Goal: Transaction & Acquisition: Purchase product/service

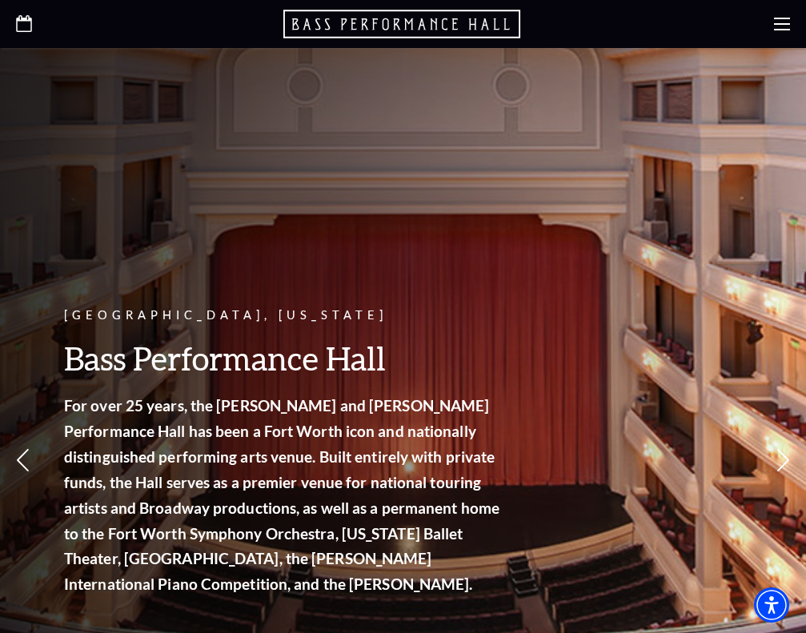
click at [778, 21] on icon at bounding box center [782, 24] width 16 height 16
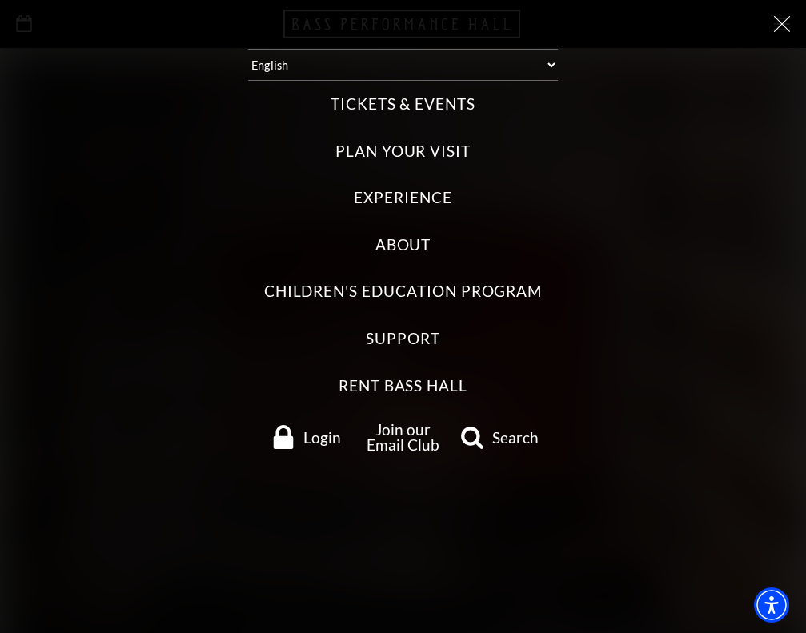
click at [427, 95] on label "Tickets & Events" at bounding box center [402, 105] width 145 height 22
click at [0, 0] on Events "Tickets & Events" at bounding box center [0, 0] width 0 height 0
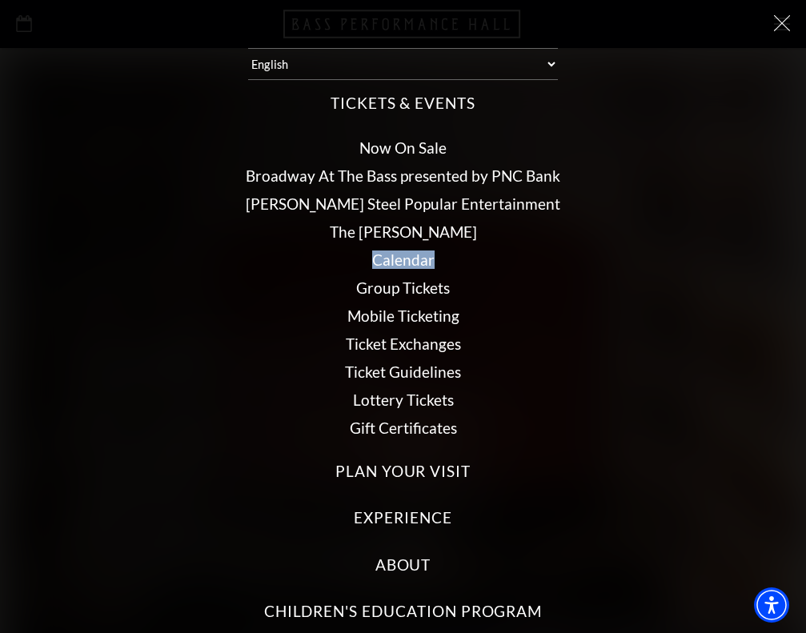
click at [408, 194] on link "[PERSON_NAME] Steel Popular Entertainment" at bounding box center [403, 203] width 314 height 18
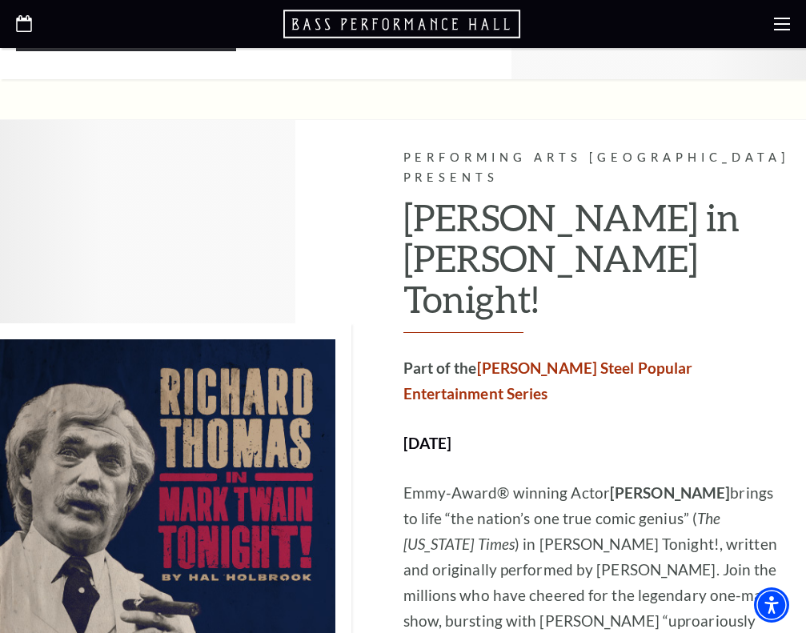
scroll to position [3862, 0]
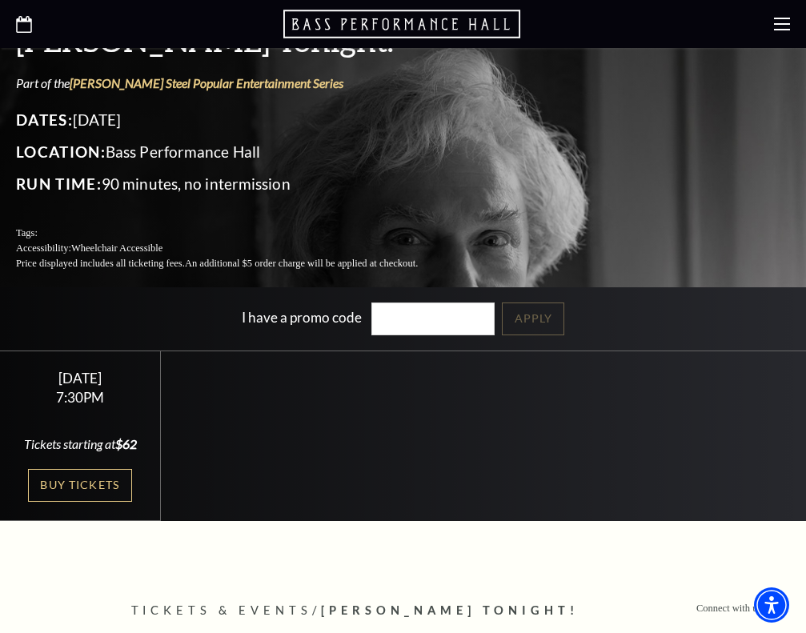
scroll to position [292, 0]
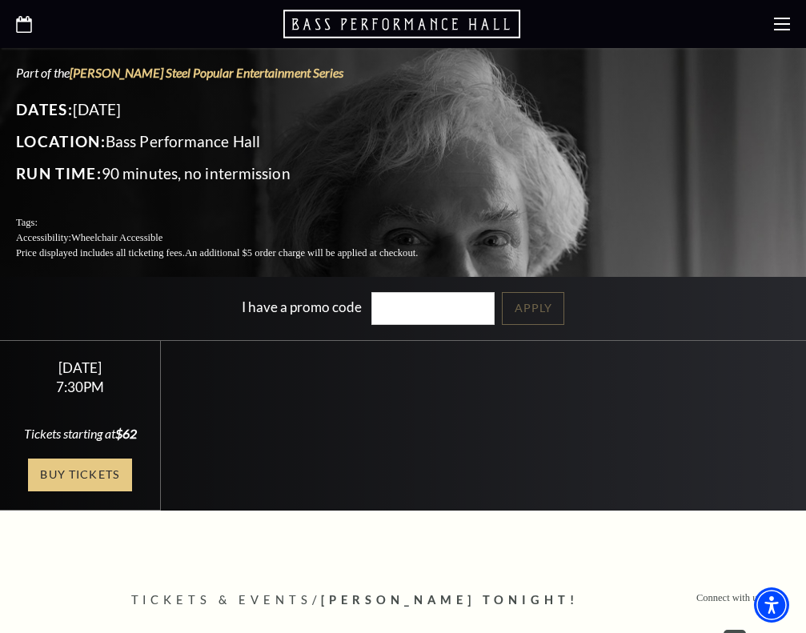
click at [92, 465] on link "Buy Tickets" at bounding box center [80, 474] width 104 height 33
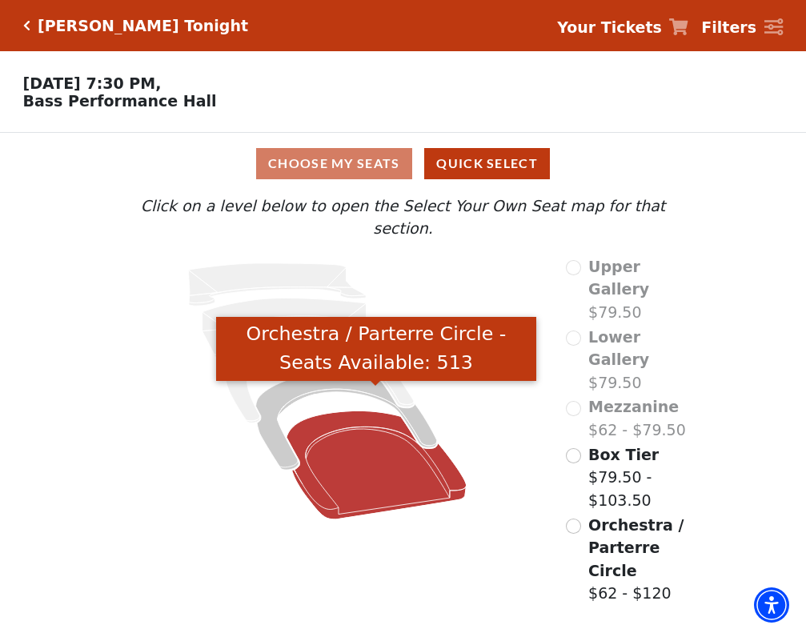
click at [374, 437] on icon "Orchestra / Parterre Circle - Seats Available: 513" at bounding box center [376, 464] width 180 height 109
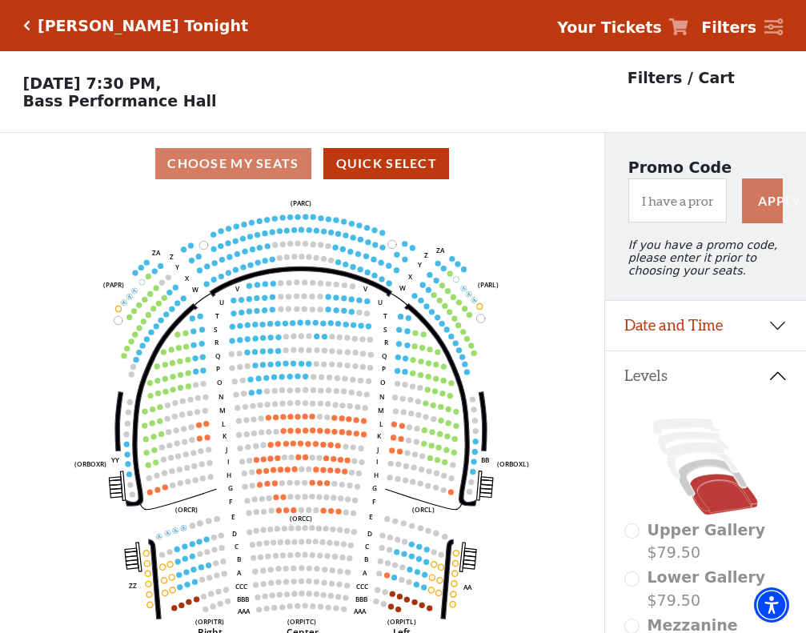
scroll to position [74, 0]
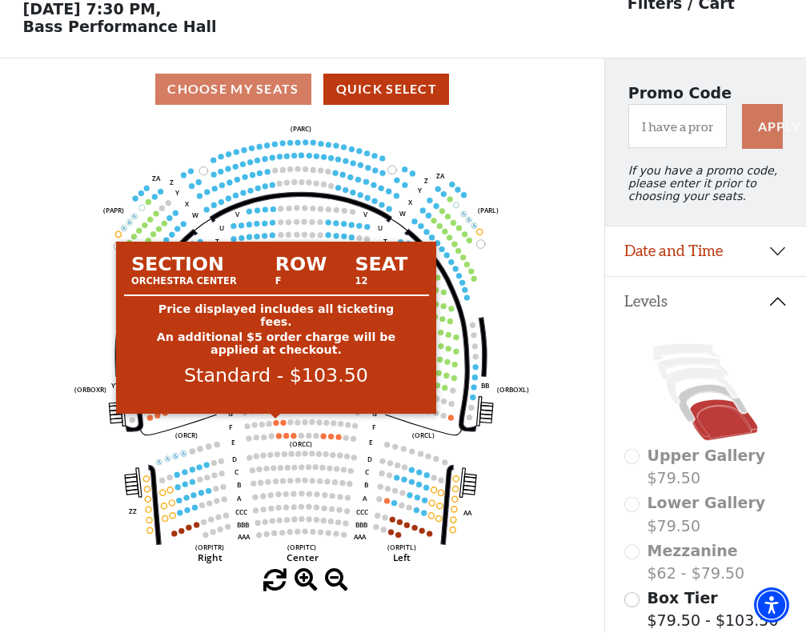
click at [277, 424] on circle at bounding box center [277, 423] width 6 height 6
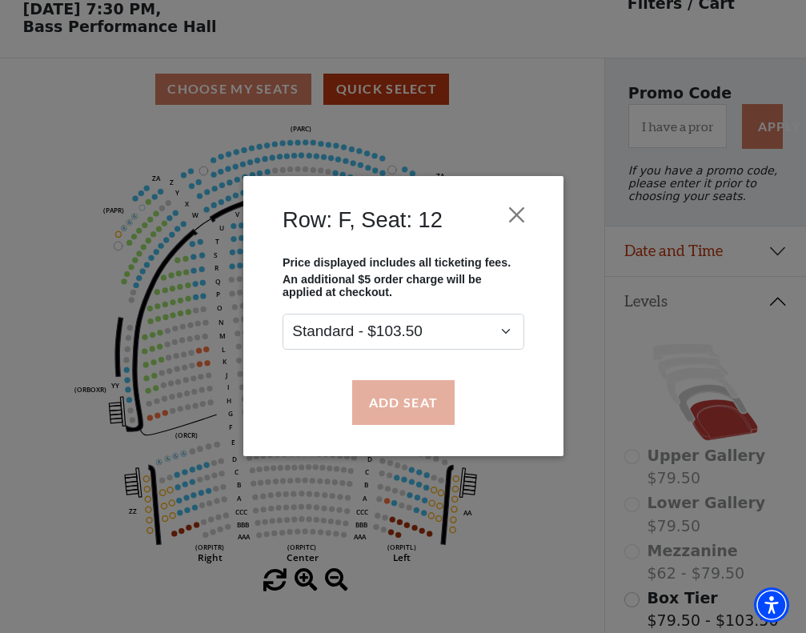
click at [356, 408] on button "Add Seat" at bounding box center [402, 402] width 102 height 45
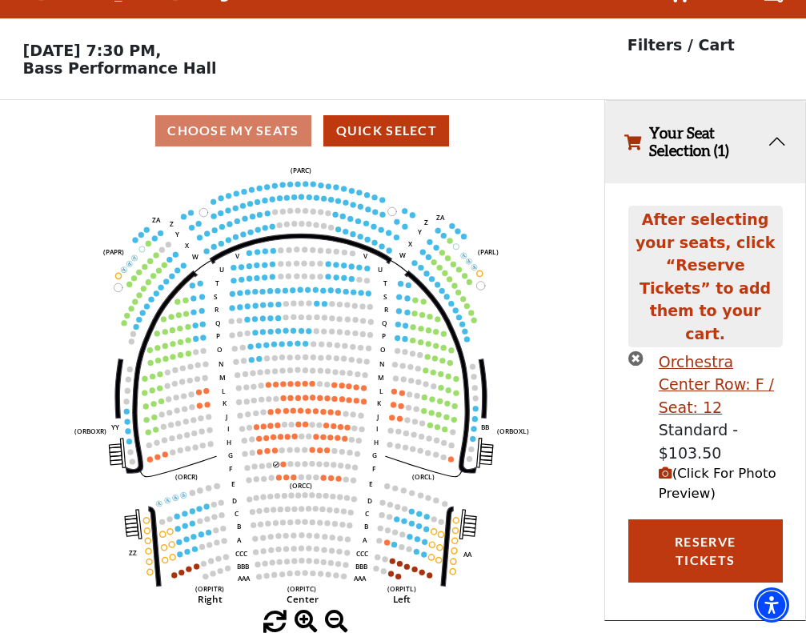
scroll to position [0, 0]
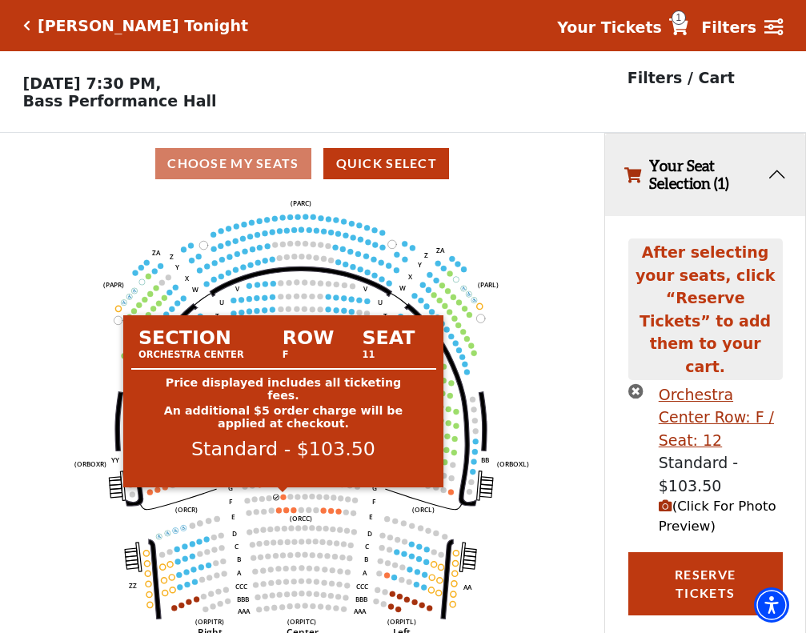
click at [284, 495] on circle at bounding box center [284, 497] width 6 height 6
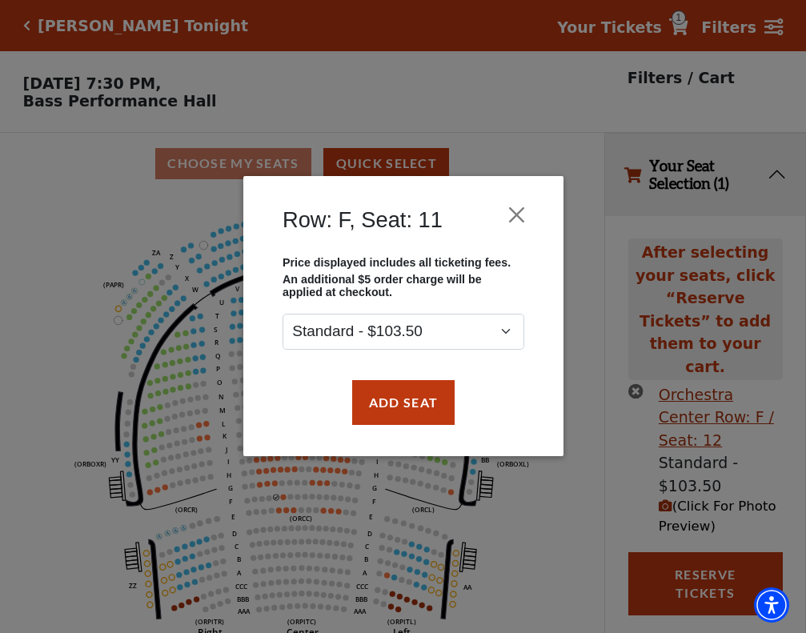
click at [286, 498] on div "Row: F, Seat: 11 Price displayed includes all ticketing fees. An additional $5 …" at bounding box center [403, 316] width 806 height 633
click at [410, 413] on button "Add Seat" at bounding box center [402, 402] width 102 height 45
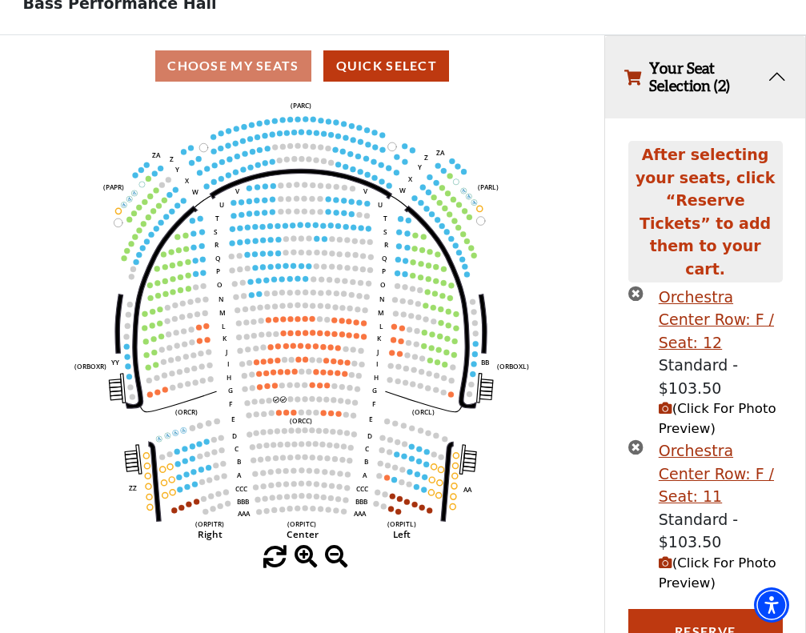
scroll to position [97, 0]
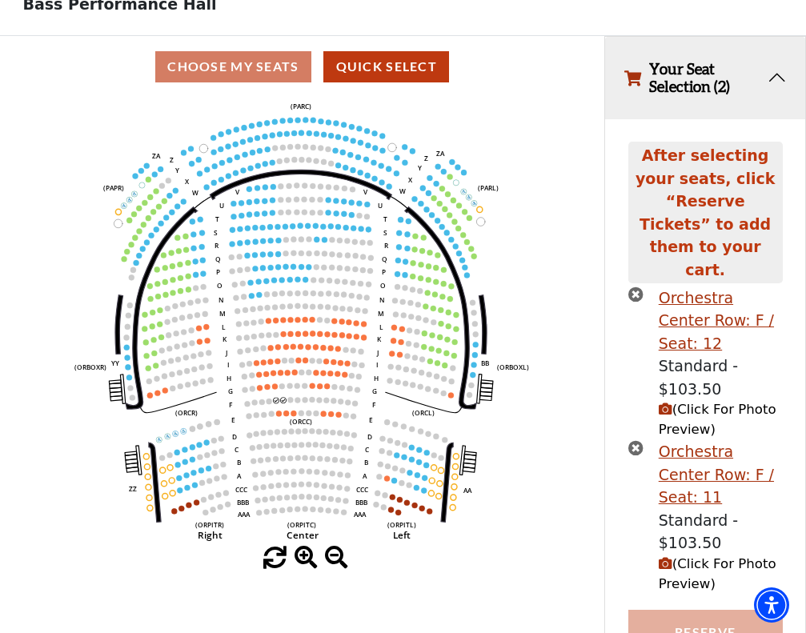
click at [700, 610] on button "Reserve Tickets" at bounding box center [705, 641] width 154 height 63
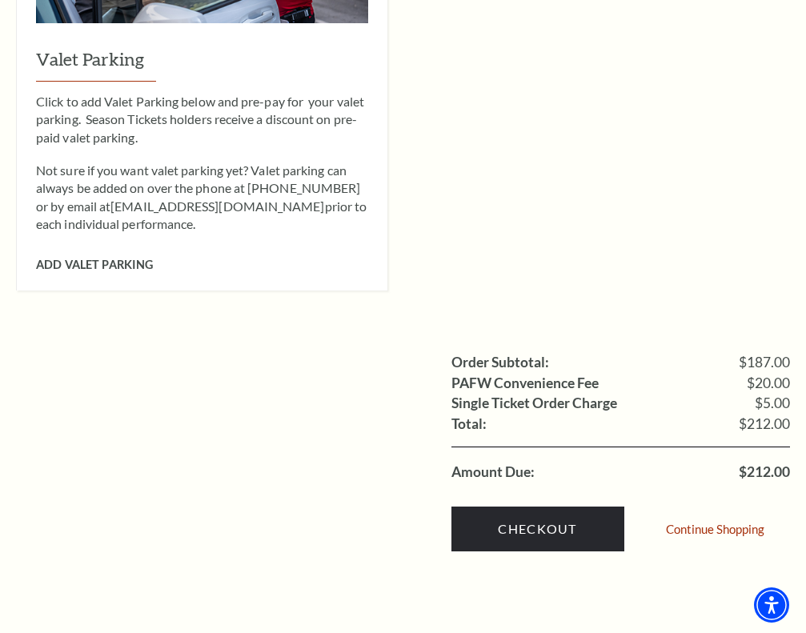
scroll to position [1085, 0]
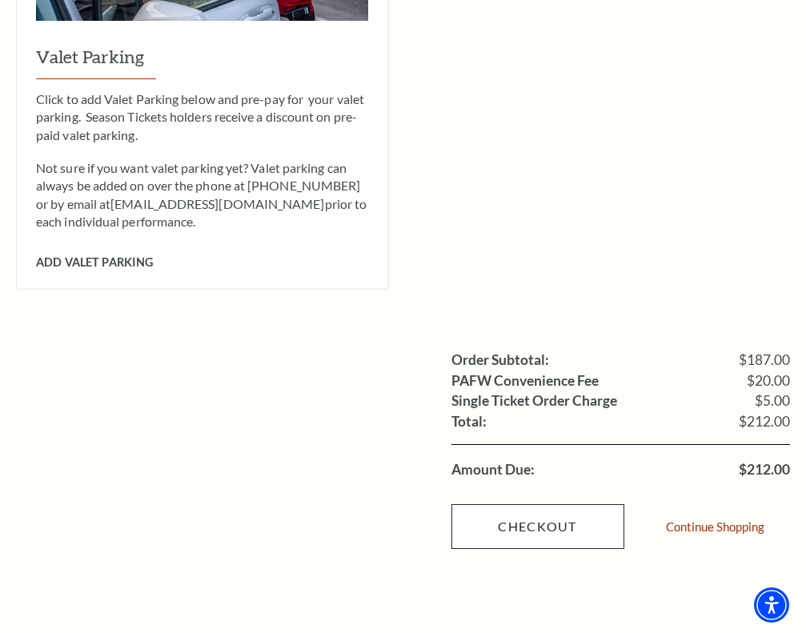
click at [567, 504] on link "Checkout" at bounding box center [537, 526] width 173 height 45
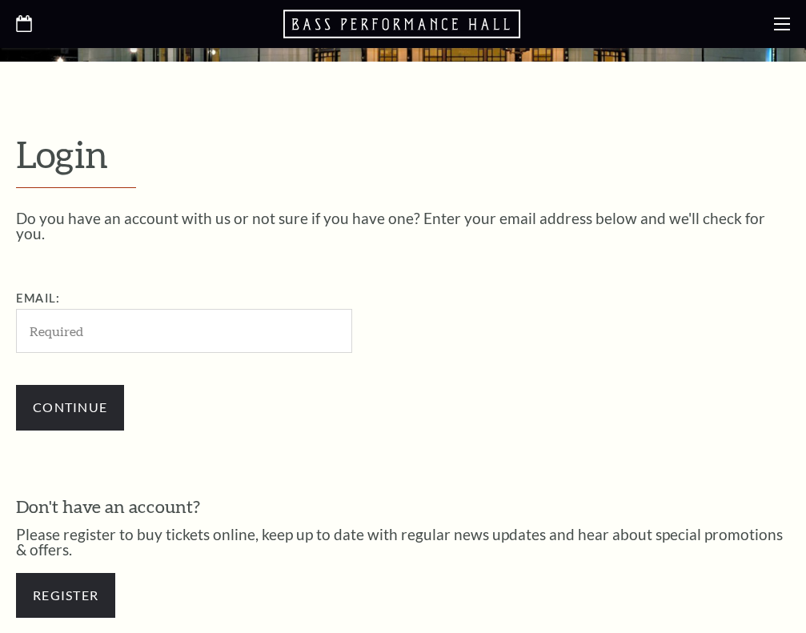
scroll to position [417, 0]
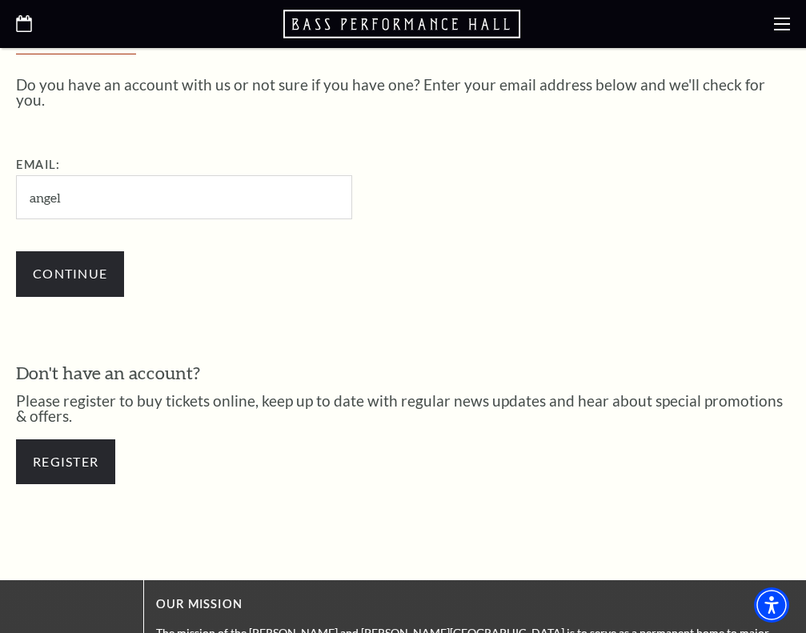
type input "angell"
type input "angell48@aol.com"
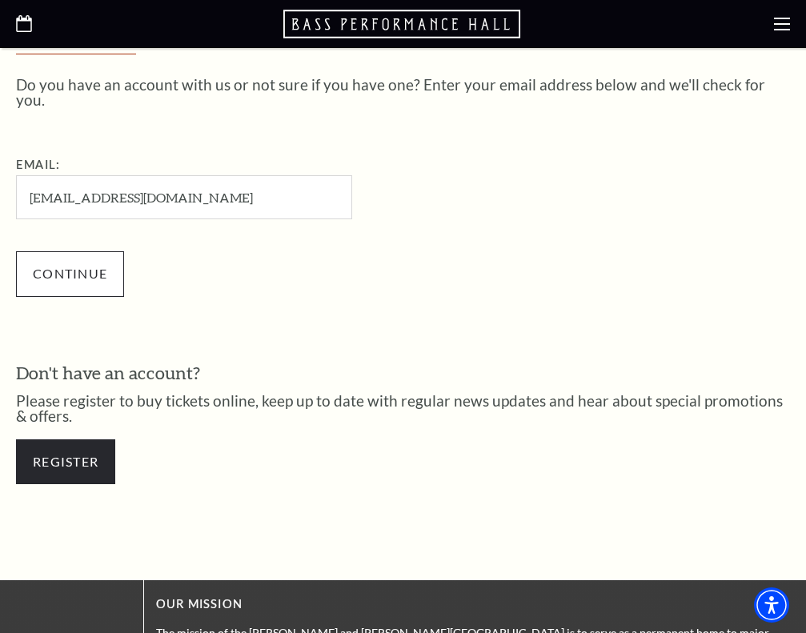
click at [91, 268] on input "Continue" at bounding box center [70, 273] width 108 height 45
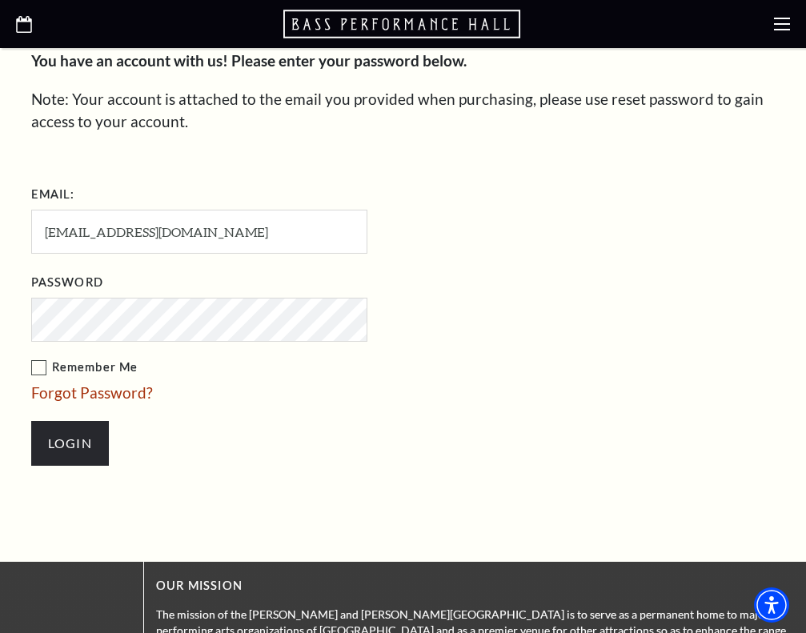
click at [260, 426] on li "Login" at bounding box center [279, 443] width 496 height 77
click at [66, 390] on link "Forgot Password?" at bounding box center [92, 392] width 122 height 18
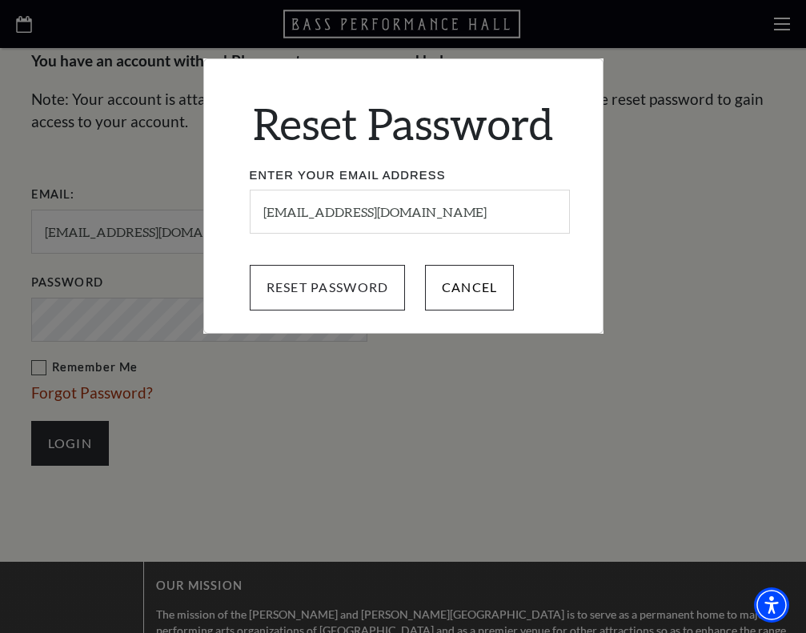
click at [354, 286] on input "Reset Password" at bounding box center [328, 287] width 156 height 45
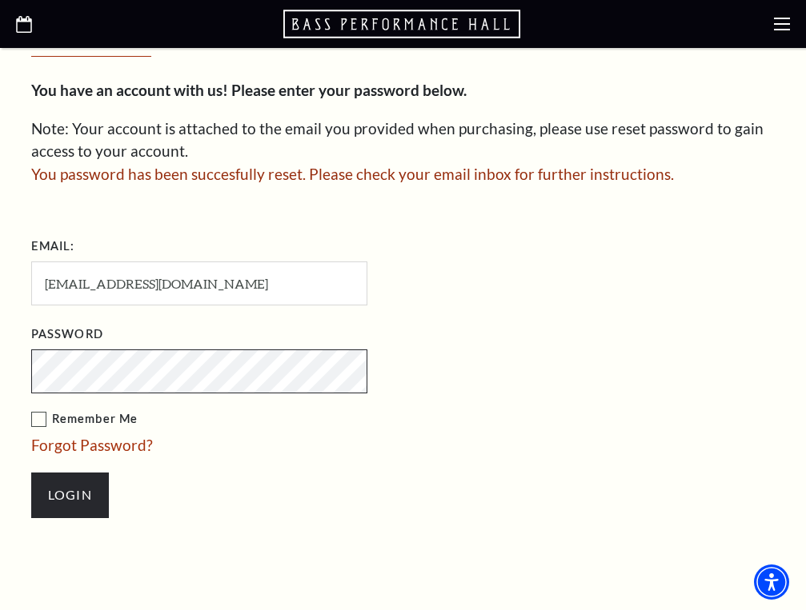
scroll to position [483, 0]
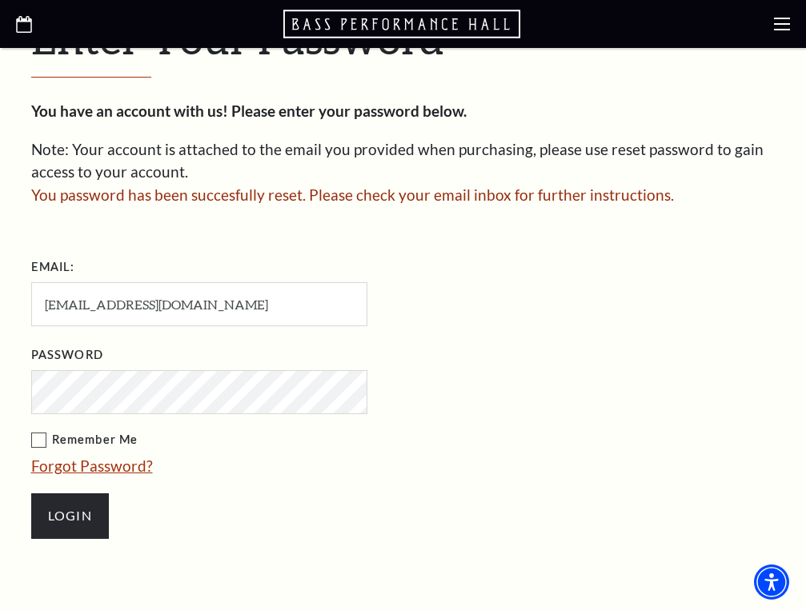
drag, startPoint x: 41, startPoint y: 438, endPoint x: 46, endPoint y: 452, distance: 15.5
click at [41, 438] on label "Remember Me" at bounding box center [279, 440] width 496 height 20
click at [0, 0] on input "Remember Me" at bounding box center [0, 0] width 0 height 0
click at [80, 514] on input "Login" at bounding box center [70, 516] width 78 height 45
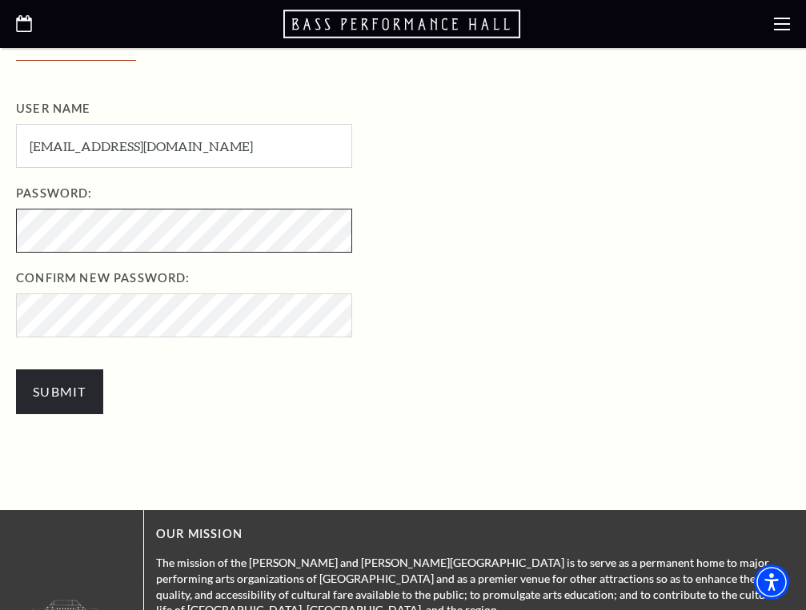
scroll to position [479, 0]
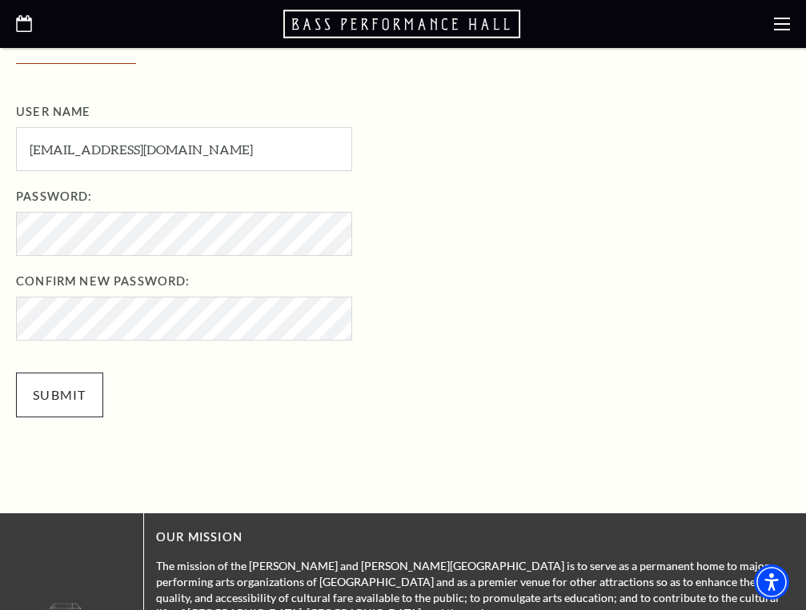
click at [44, 396] on input "Submit" at bounding box center [59, 395] width 87 height 45
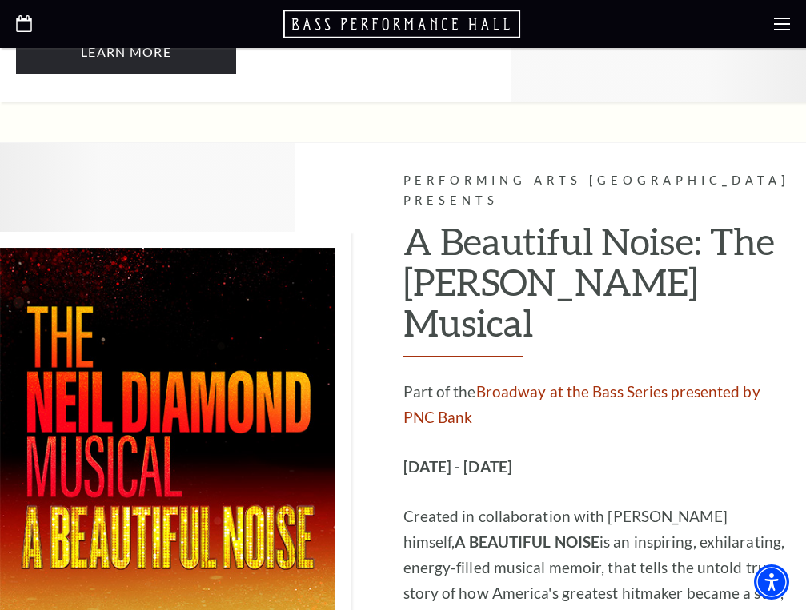
scroll to position [2156, 0]
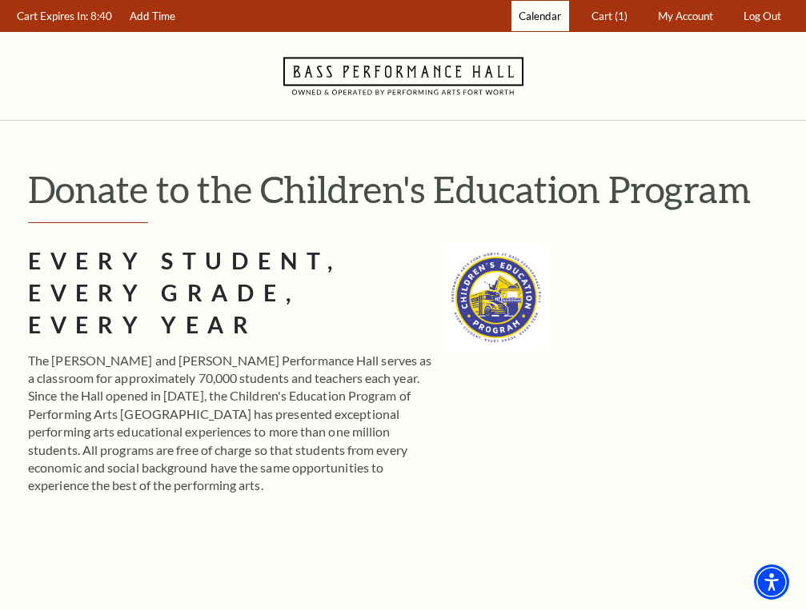
click at [533, 17] on span "Calendar" at bounding box center [539, 16] width 42 height 13
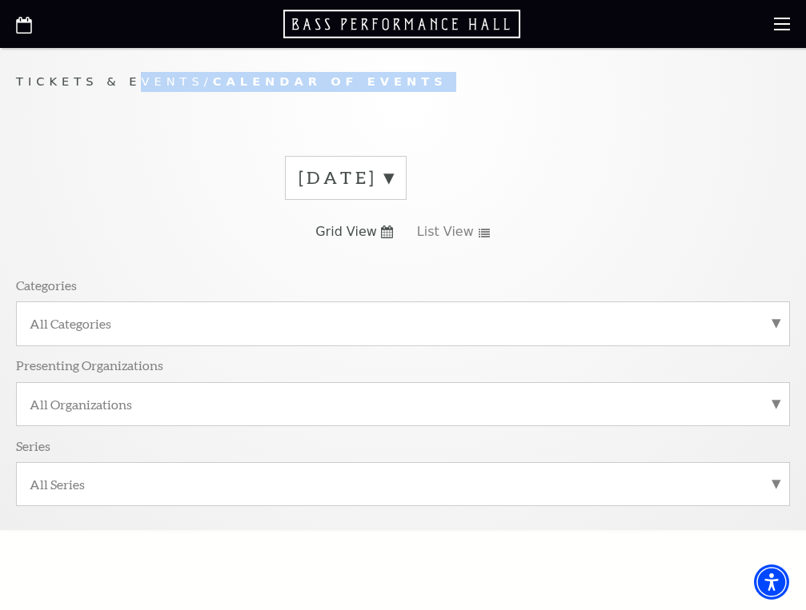
drag, startPoint x: 138, startPoint y: 84, endPoint x: 598, endPoint y: 162, distance: 466.7
click at [214, 115] on div "Tickets & Events / Calendar of Events September 2025 Grid View List View Catego…" at bounding box center [403, 301] width 806 height 458
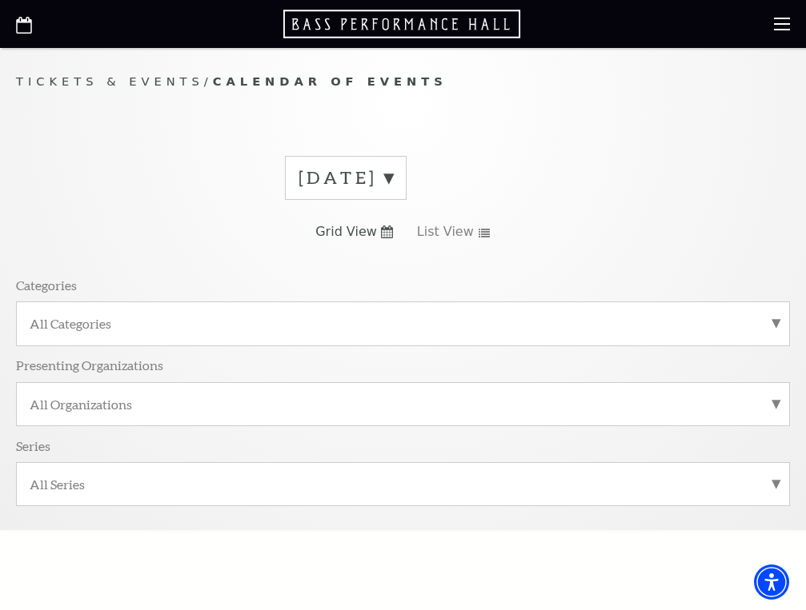
click at [786, 26] on icon at bounding box center [782, 24] width 16 height 16
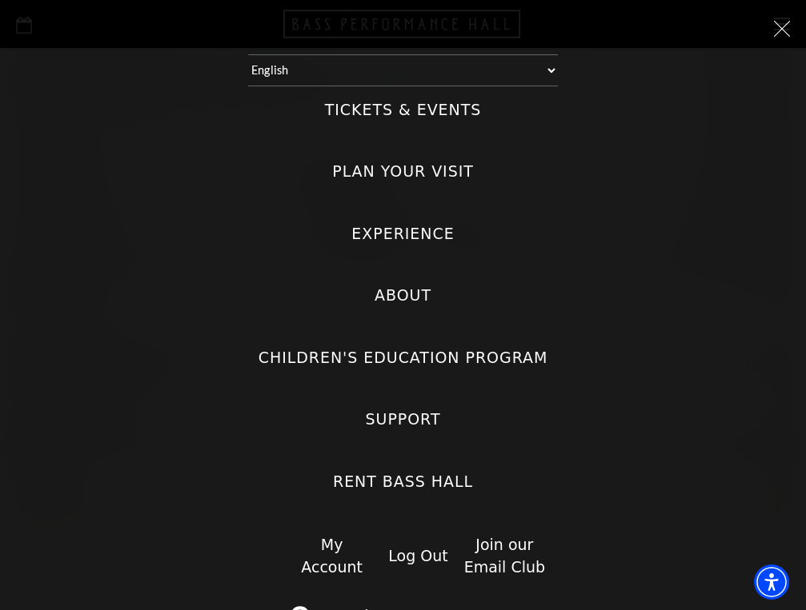
click at [786, 26] on icon at bounding box center [782, 29] width 16 height 16
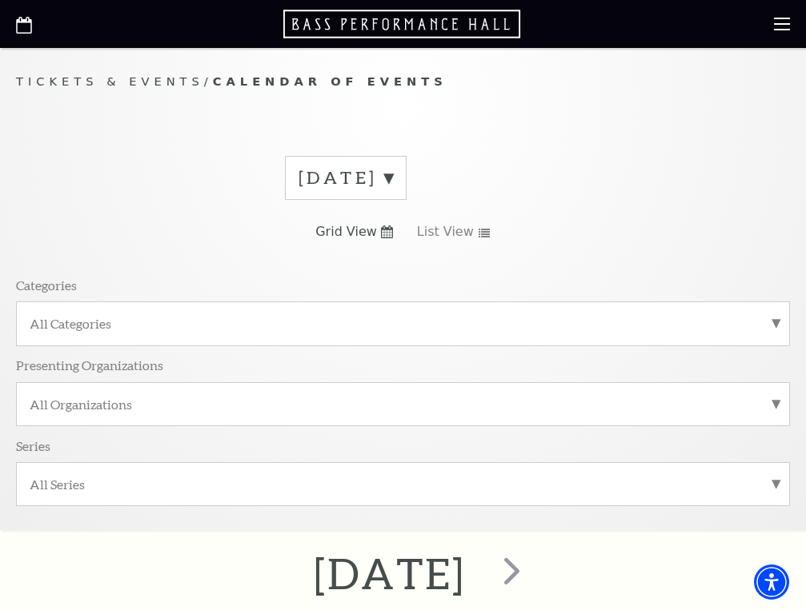
drag, startPoint x: 618, startPoint y: 177, endPoint x: 386, endPoint y: 234, distance: 239.1
click at [386, 234] on div "September 2025 Grid View List View Categories All Categories Presenting Organiz…" at bounding box center [403, 337] width 774 height 386
click at [386, 234] on use at bounding box center [387, 232] width 12 height 13
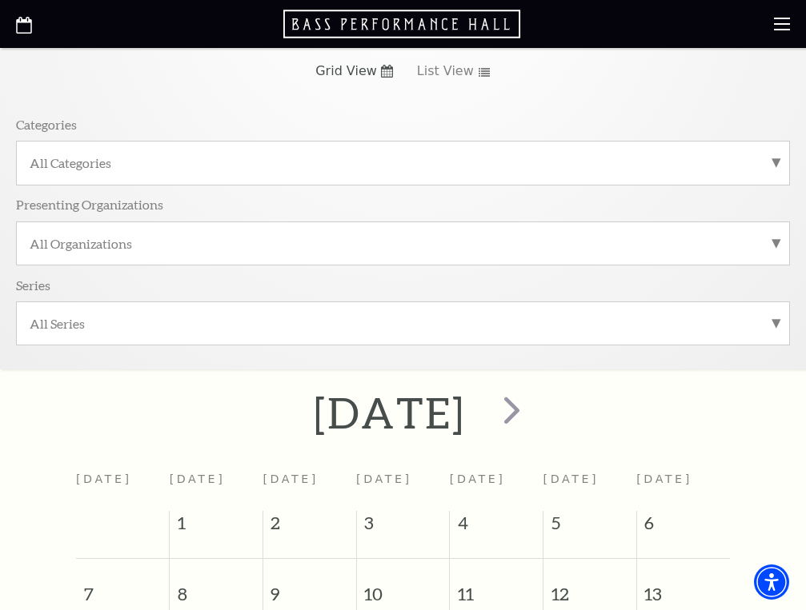
scroll to position [171, 0]
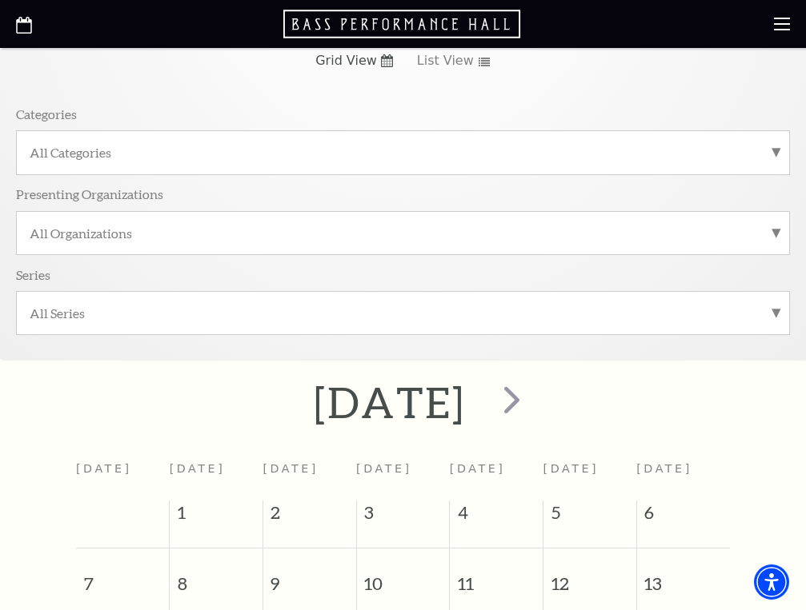
click at [534, 397] on span "next" at bounding box center [512, 400] width 46 height 46
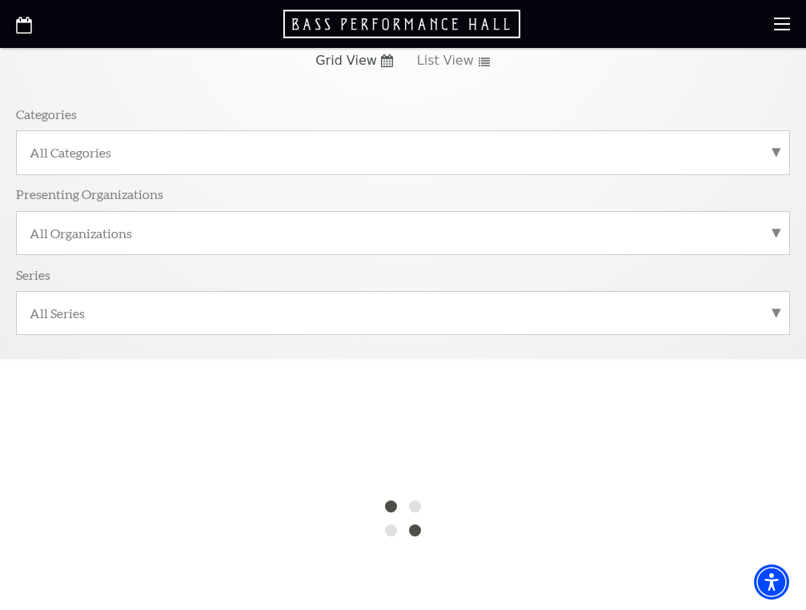
click at [774, 152] on label "All Categories" at bounding box center [403, 152] width 746 height 17
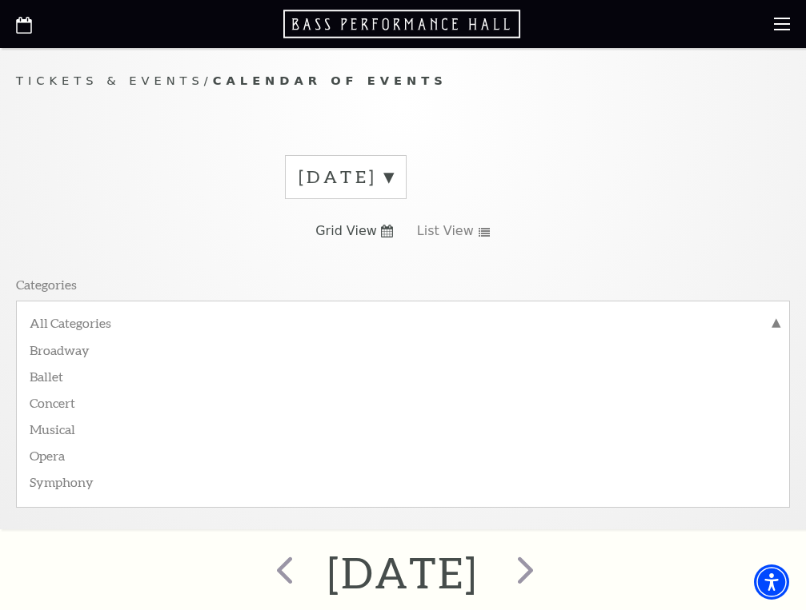
scroll to position [0, 0]
click at [560, 258] on div "October 2025 Grid View List View Categories All Categories Broadway Ballet Conc…" at bounding box center [403, 337] width 774 height 386
drag, startPoint x: 134, startPoint y: 269, endPoint x: 113, endPoint y: 295, distance: 34.1
click at [134, 270] on div "Categories All Categories Broadway Ballet Concert Musical Opera Symphony Presen…" at bounding box center [403, 391] width 774 height 252
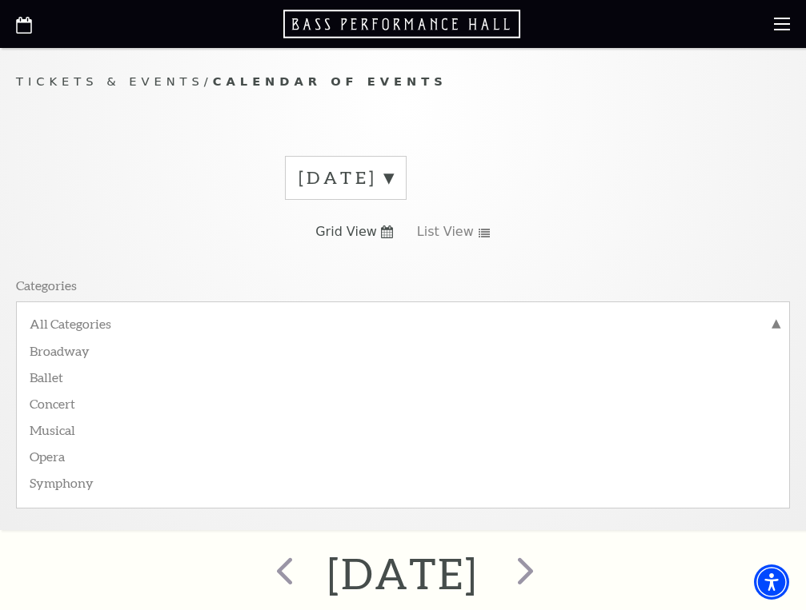
click at [778, 321] on div "All Categories Broadway Ballet Concert Musical Opera Symphony" at bounding box center [403, 323] width 774 height 43
click at [778, 322] on div "All Categories Broadway Ballet Concert Musical Opera Symphony" at bounding box center [403, 323] width 774 height 43
click at [774, 323] on label "All Categories" at bounding box center [403, 325] width 746 height 21
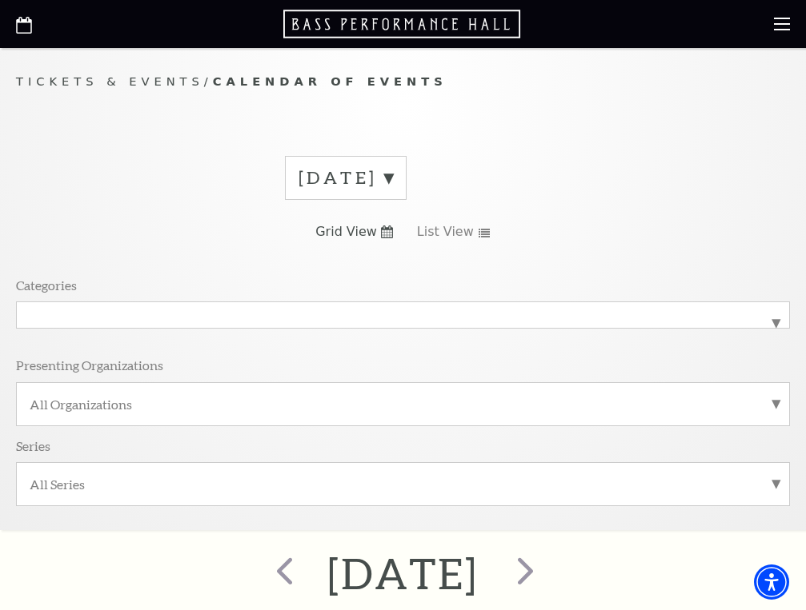
click at [776, 401] on div "All Organizations" at bounding box center [403, 404] width 774 height 44
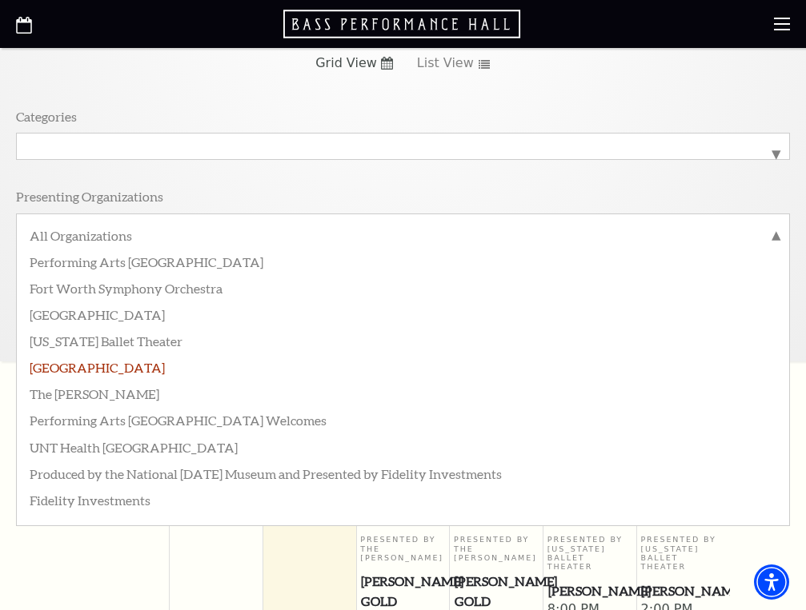
scroll to position [170, 0]
click at [777, 236] on div "All Organizations Performing Arts Fort Worth Fort Worth Symphony Orchestra Jubi…" at bounding box center [403, 234] width 774 height 43
click at [776, 234] on div "All Organizations Performing Arts Fort Worth Fort Worth Symphony Orchestra Jubi…" at bounding box center [403, 234] width 774 height 43
click at [775, 233] on div "All Organizations Performing Arts Fort Worth Fort Worth Symphony Orchestra Jubi…" at bounding box center [403, 234] width 774 height 43
click at [774, 234] on label "All Organizations" at bounding box center [403, 236] width 746 height 21
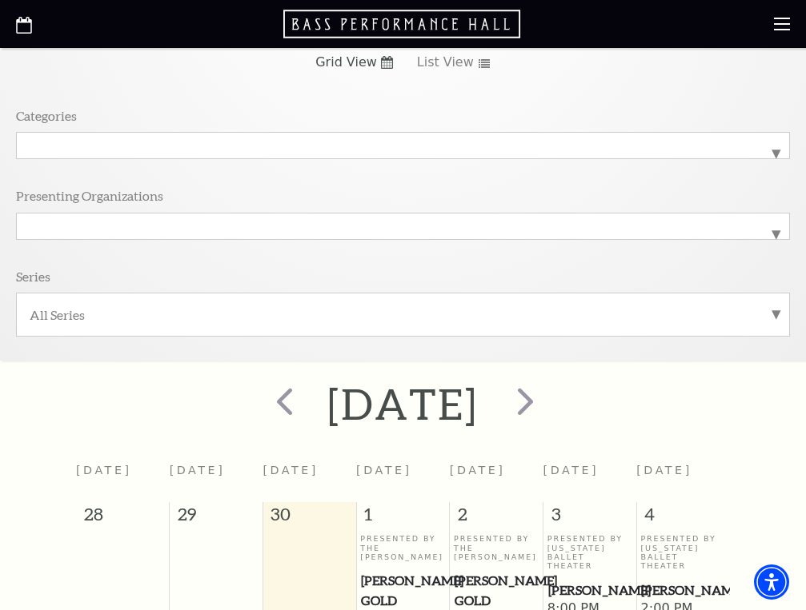
click at [774, 310] on label "All Series" at bounding box center [403, 314] width 746 height 17
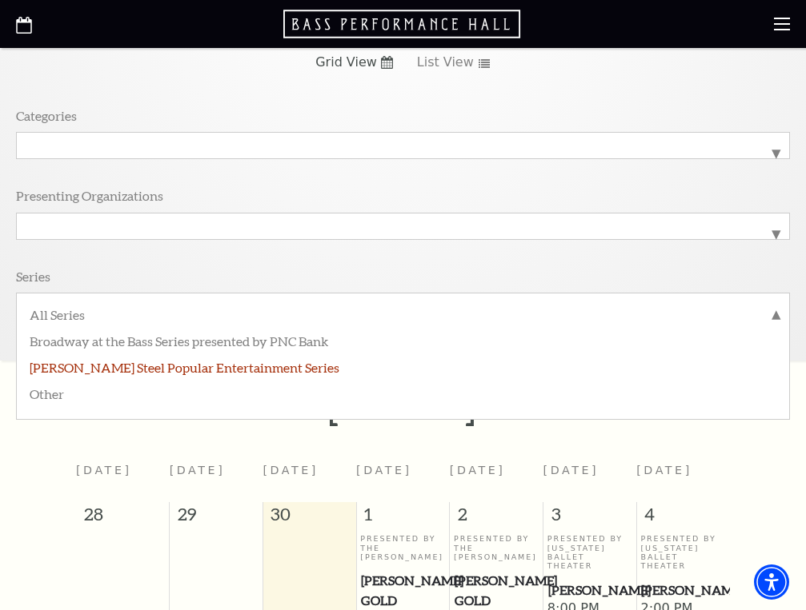
click at [224, 363] on label "Irwin Steel Popular Entertainment Series" at bounding box center [403, 367] width 746 height 26
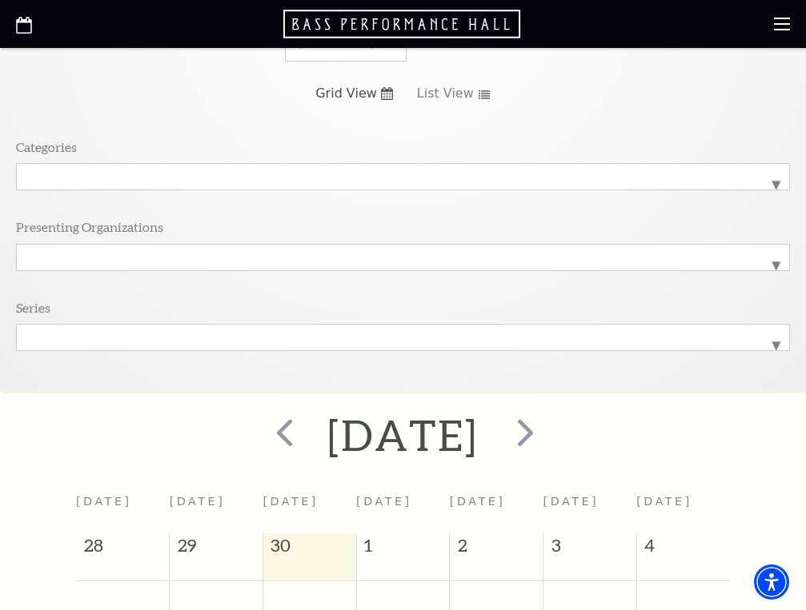
scroll to position [130, 0]
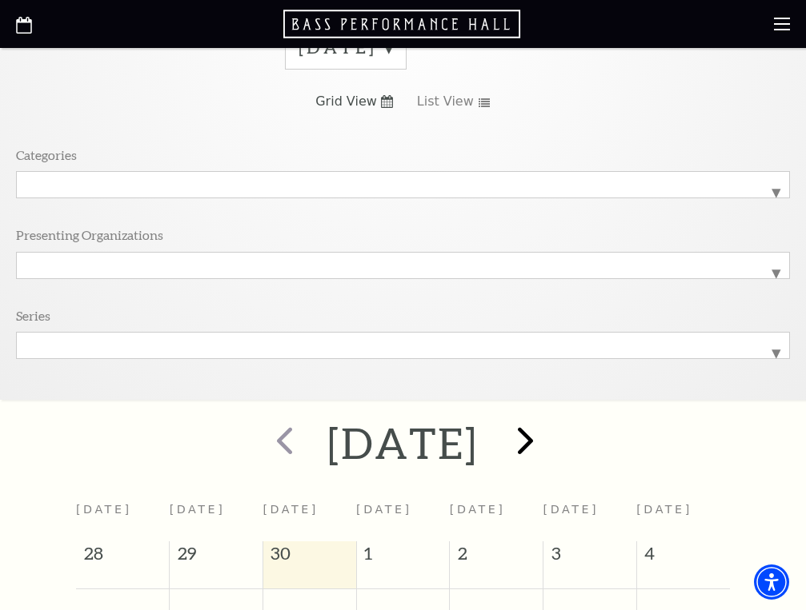
click at [548, 442] on span "next" at bounding box center [525, 441] width 46 height 46
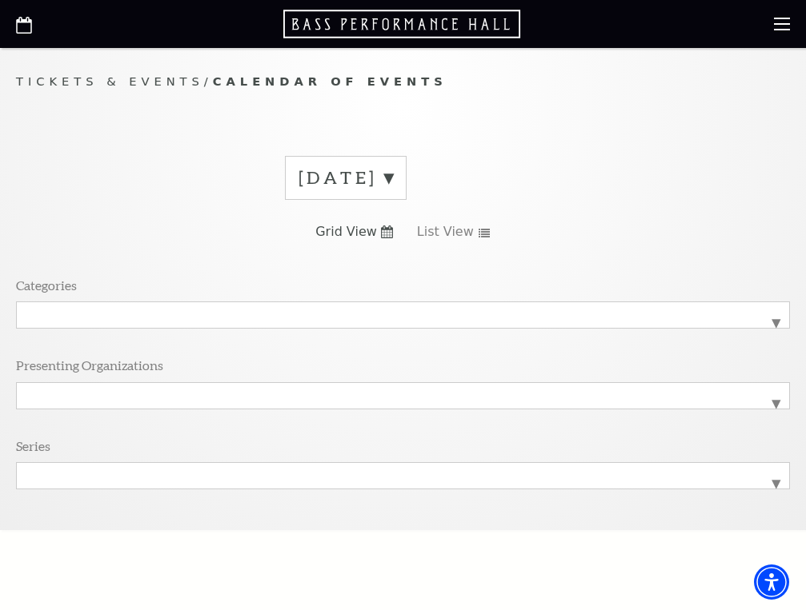
scroll to position [0, 0]
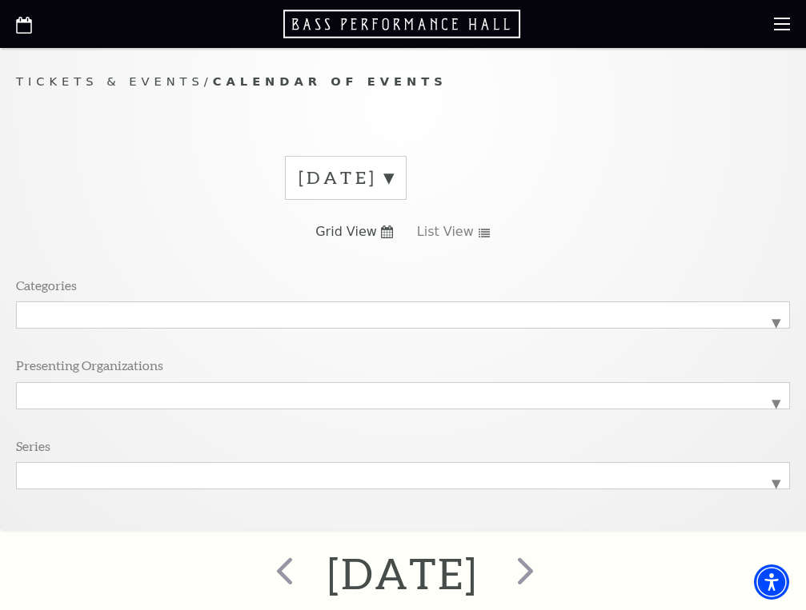
click at [393, 176] on label "November 2025" at bounding box center [345, 178] width 94 height 25
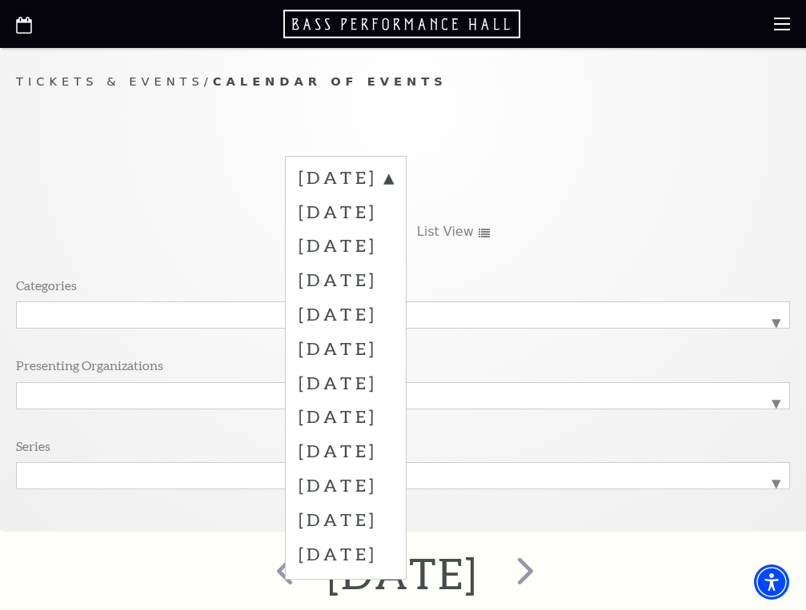
click at [393, 310] on label "January 2026" at bounding box center [345, 314] width 94 height 34
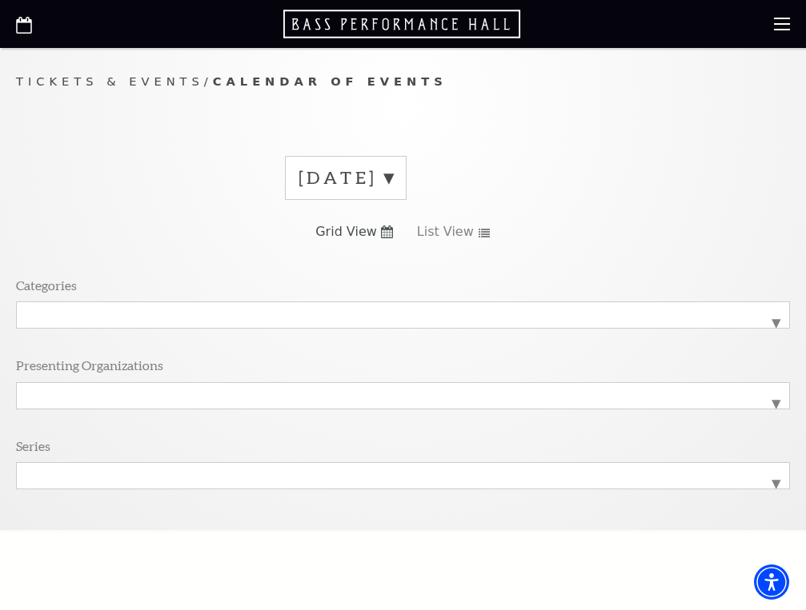
click at [393, 177] on label "November 2025" at bounding box center [345, 178] width 94 height 25
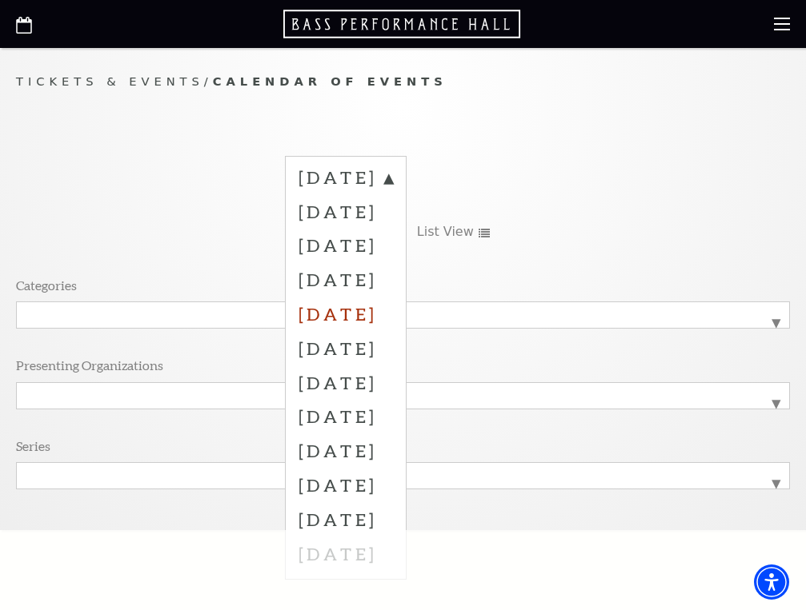
click at [370, 312] on label "January 2026" at bounding box center [345, 314] width 94 height 34
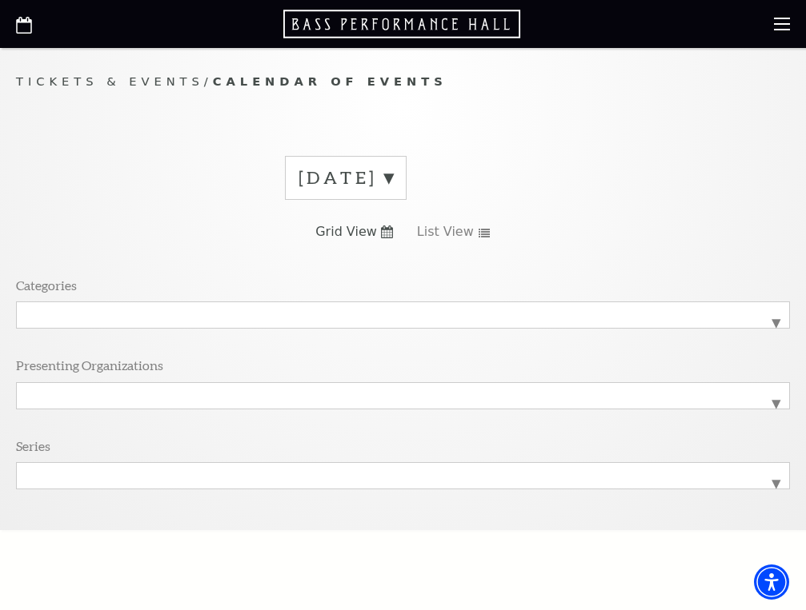
click at [393, 178] on label "November 2025" at bounding box center [345, 178] width 94 height 25
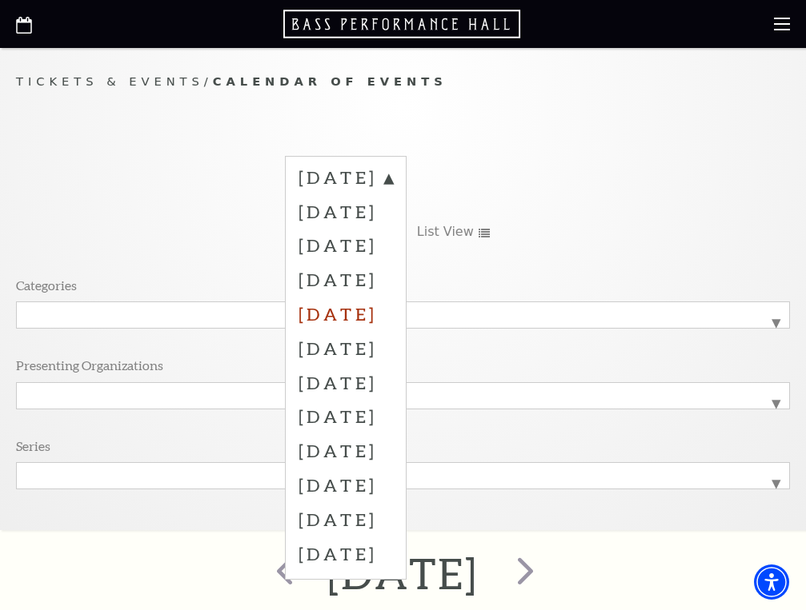
click at [393, 312] on label "January 2026" at bounding box center [345, 314] width 94 height 34
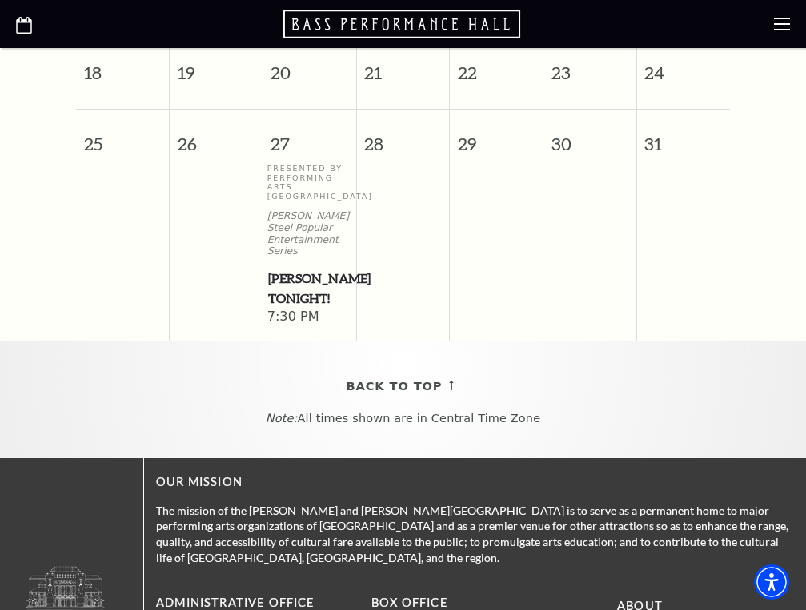
scroll to position [835, 0]
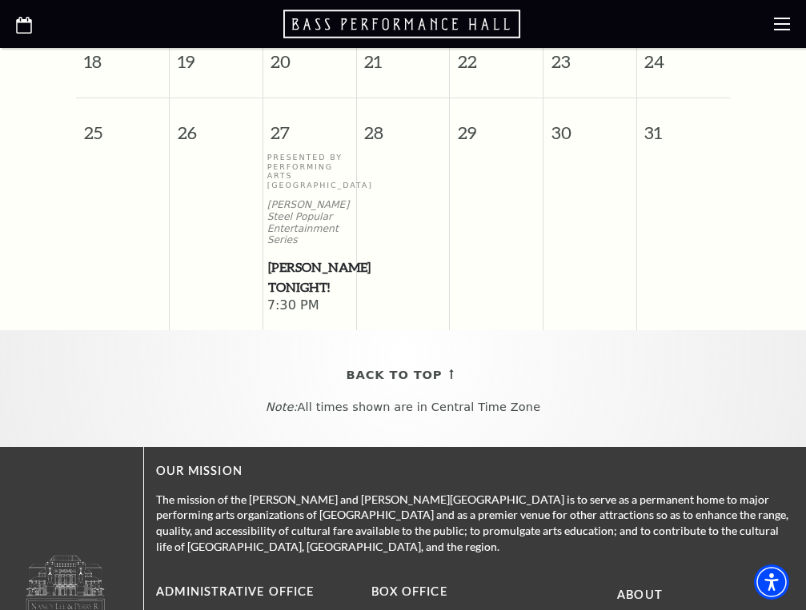
click at [310, 192] on div "Presented By Performing Arts Fort Worth Irwin Steel Popular Entertainment Serie…" at bounding box center [309, 225] width 85 height 144
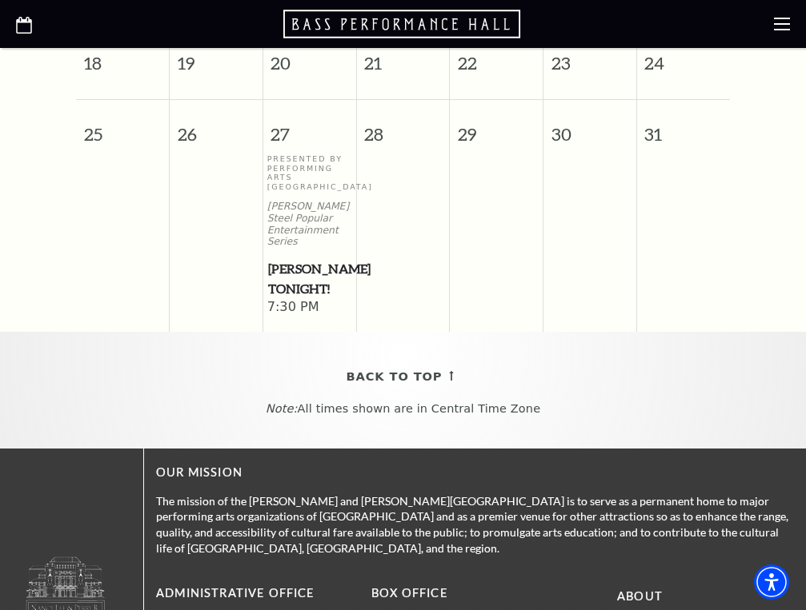
click at [288, 261] on span "Mark Twain Tonight!" at bounding box center [309, 278] width 83 height 39
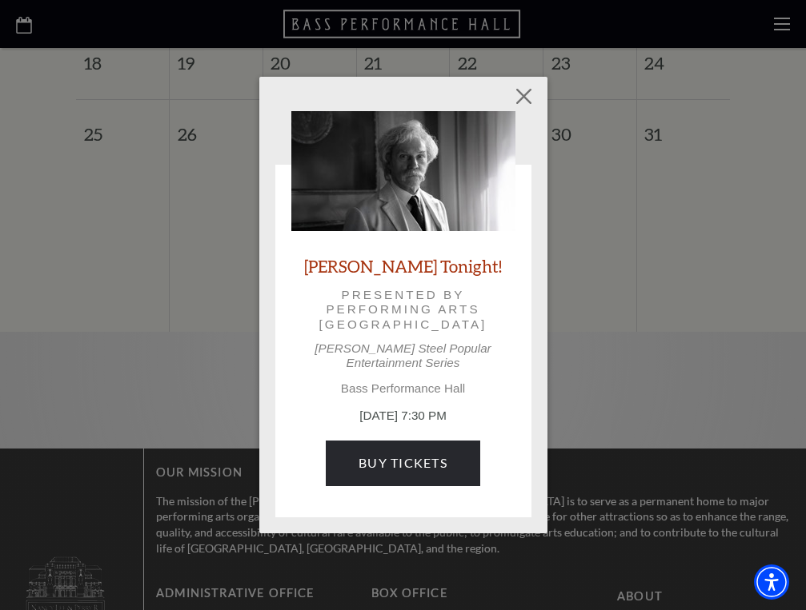
scroll to position [834, 0]
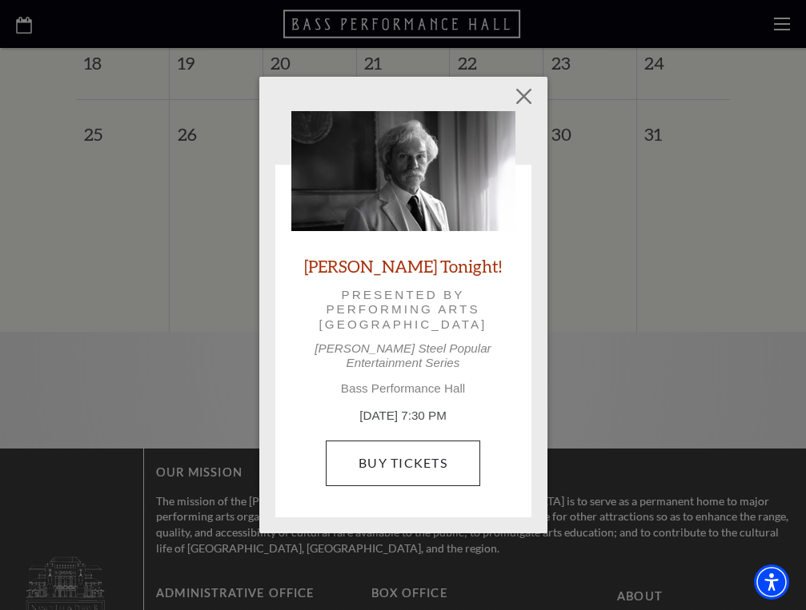
click at [396, 447] on link "Buy Tickets" at bounding box center [403, 463] width 154 height 45
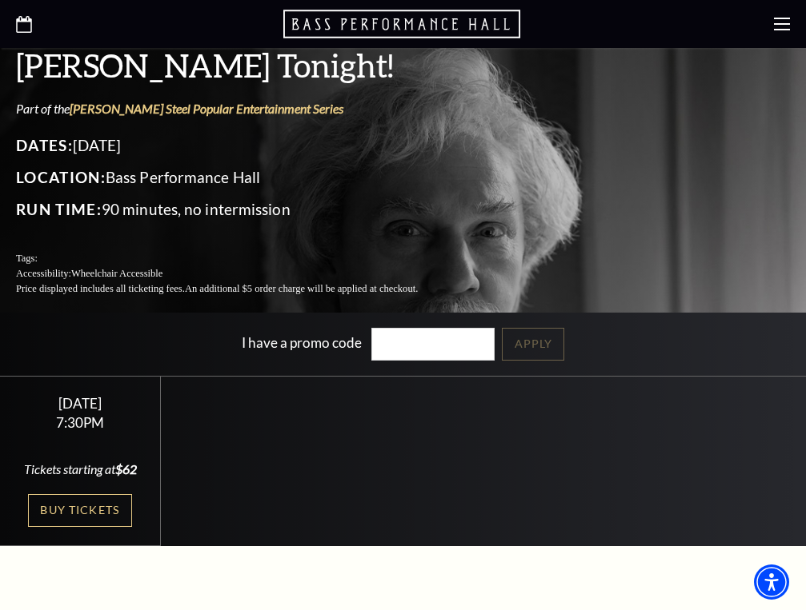
scroll to position [279, 0]
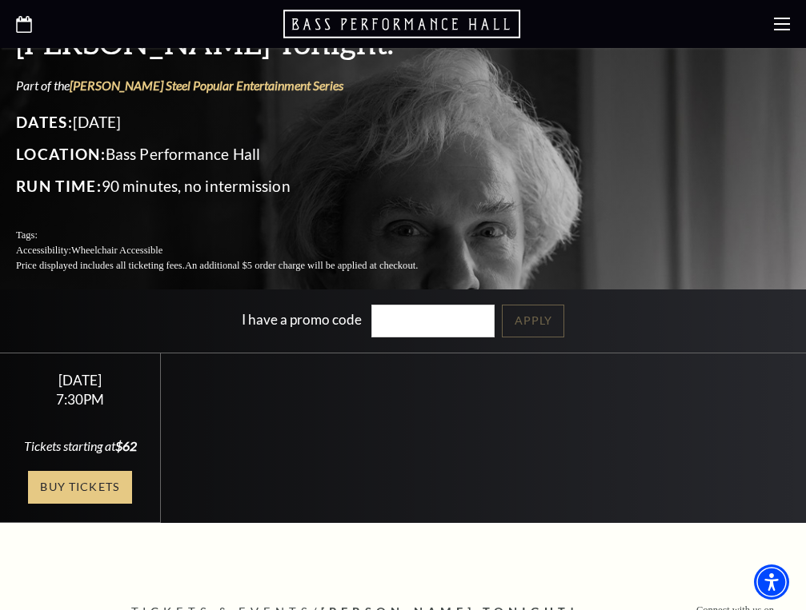
click at [72, 471] on link "Buy Tickets" at bounding box center [80, 487] width 104 height 33
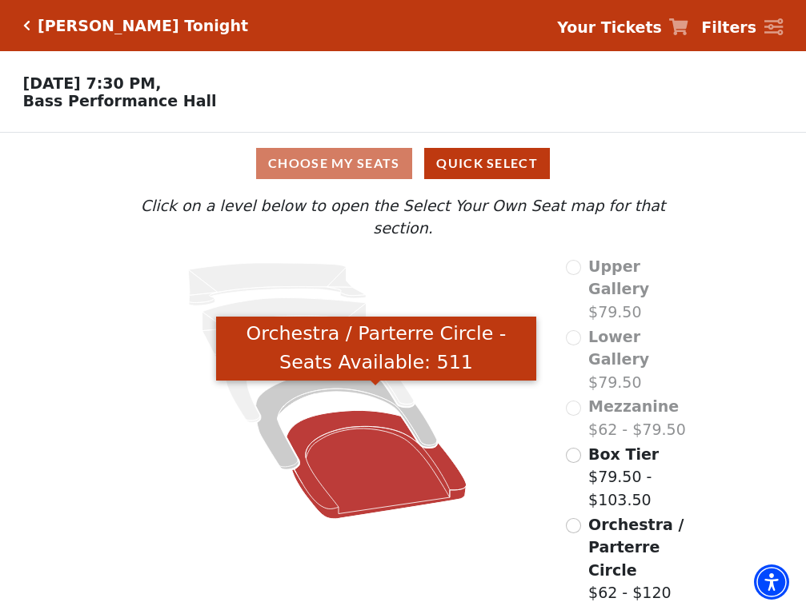
click at [364, 457] on icon "Orchestra / Parterre Circle - Seats Available: 511" at bounding box center [376, 464] width 180 height 109
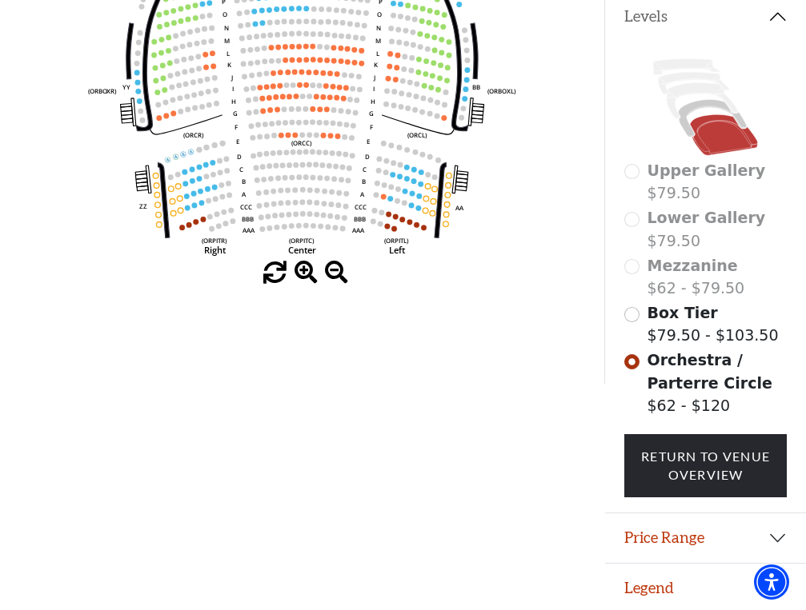
scroll to position [358, 0]
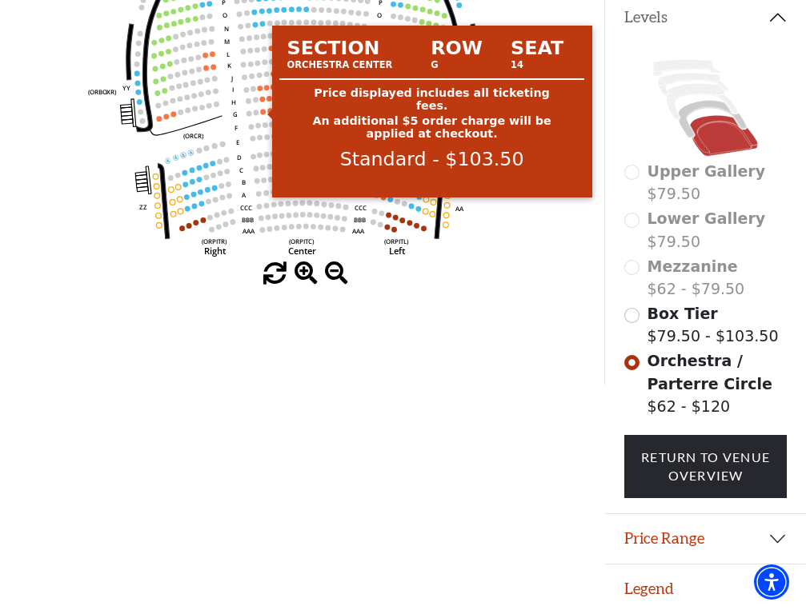
click at [265, 112] on circle at bounding box center [263, 113] width 6 height 6
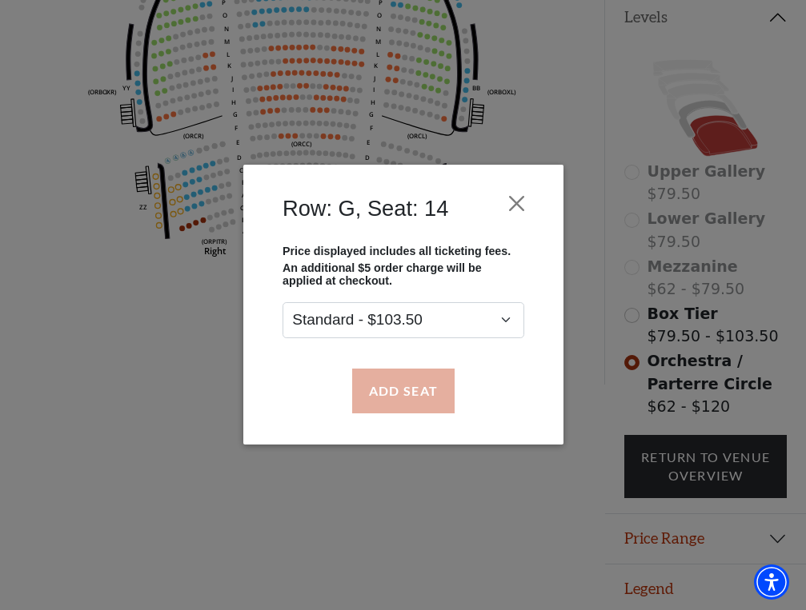
click at [398, 393] on button "Add Seat" at bounding box center [402, 391] width 102 height 45
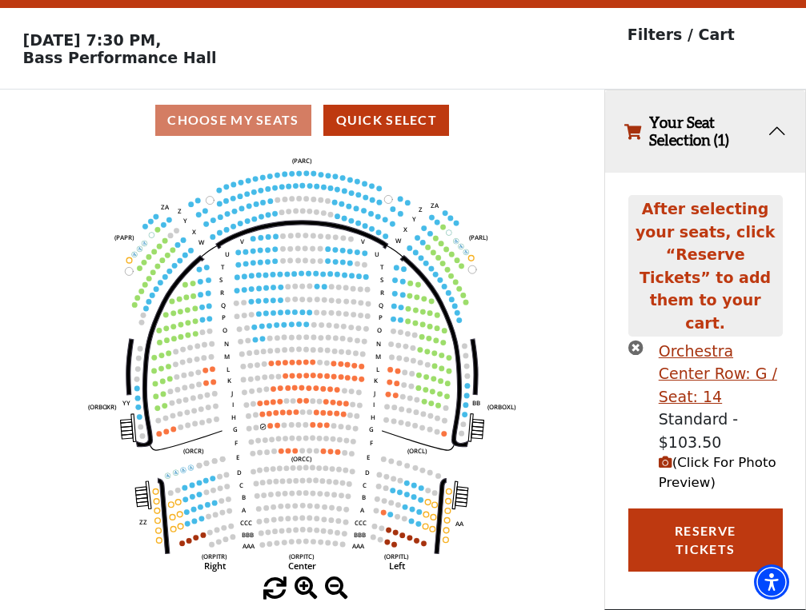
scroll to position [0, 0]
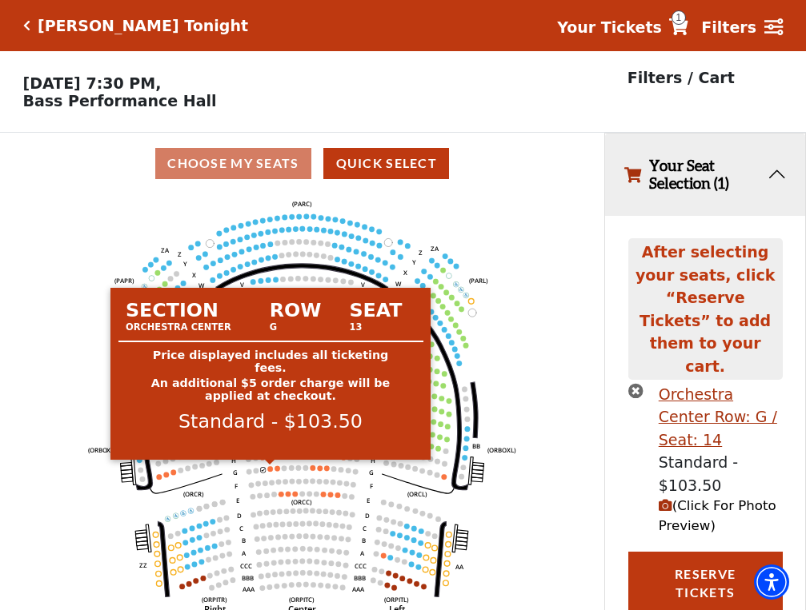
click at [271, 470] on circle at bounding box center [270, 469] width 6 height 6
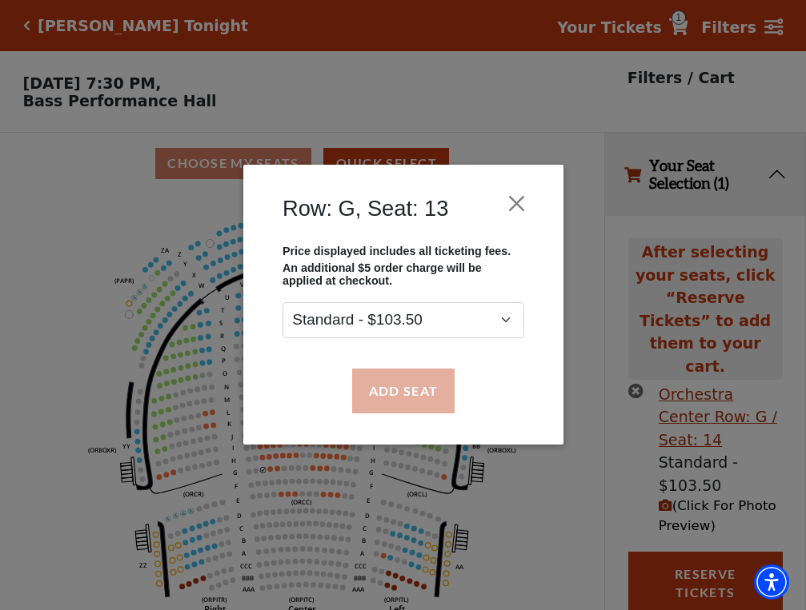
click at [404, 397] on button "Add Seat" at bounding box center [402, 391] width 102 height 45
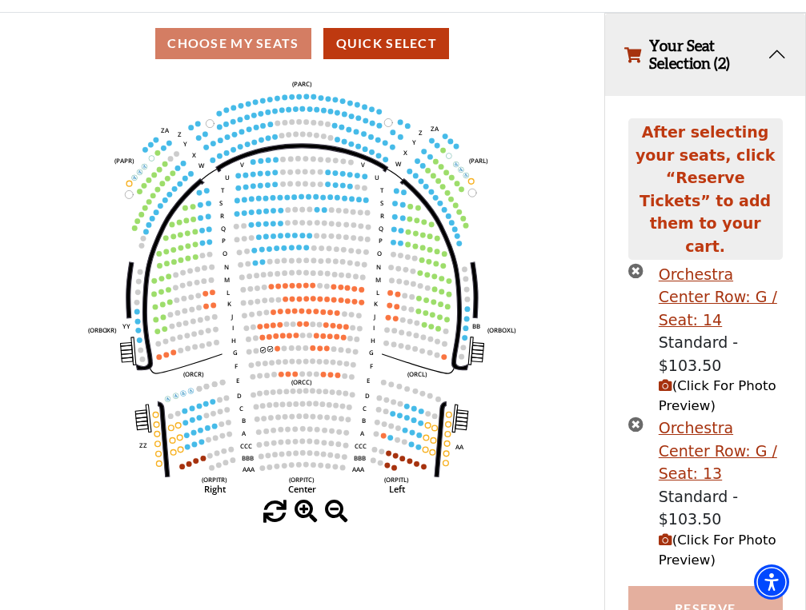
scroll to position [119, 0]
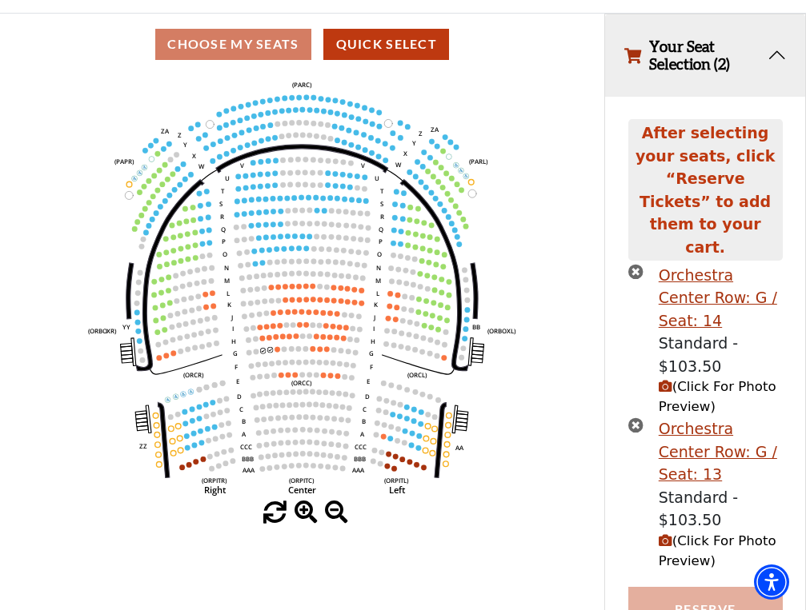
click at [729, 587] on button "Reserve Tickets" at bounding box center [705, 618] width 154 height 63
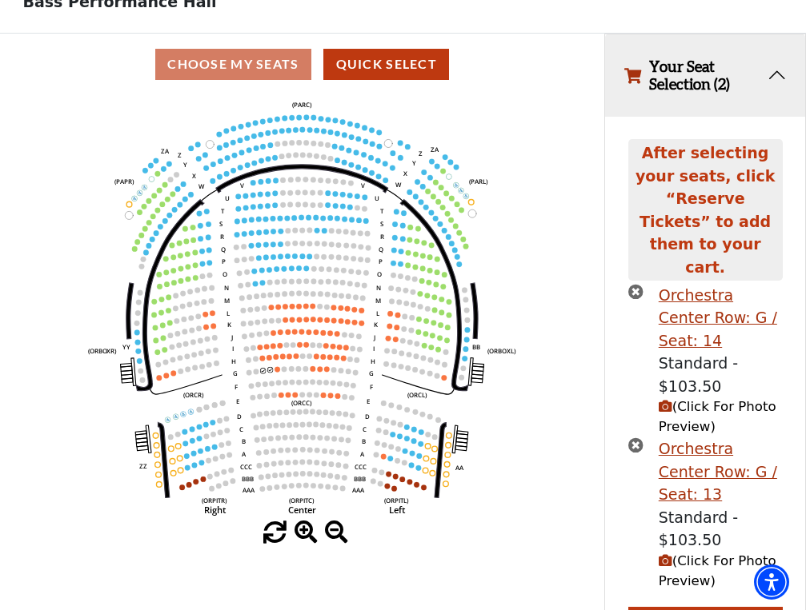
scroll to position [96, 0]
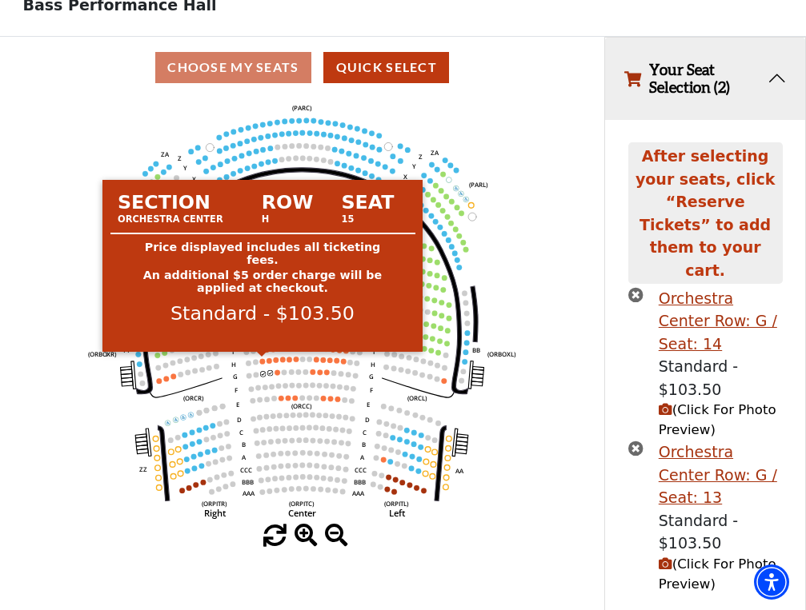
click at [264, 362] on circle at bounding box center [263, 362] width 6 height 6
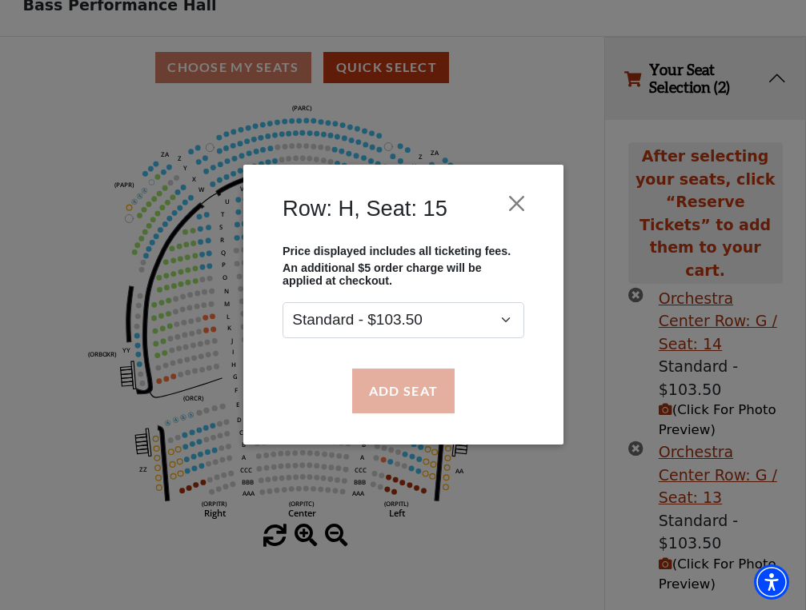
click at [425, 389] on button "Add Seat" at bounding box center [402, 391] width 102 height 45
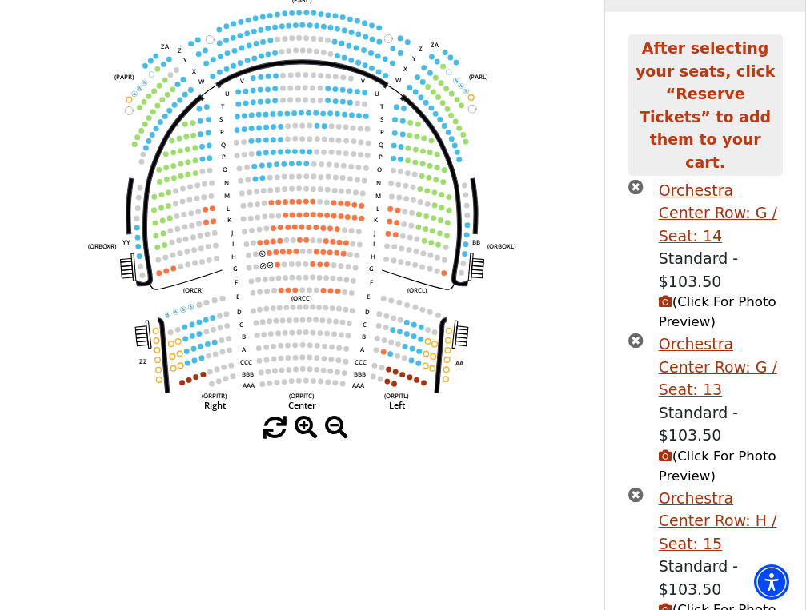
scroll to position [208, 0]
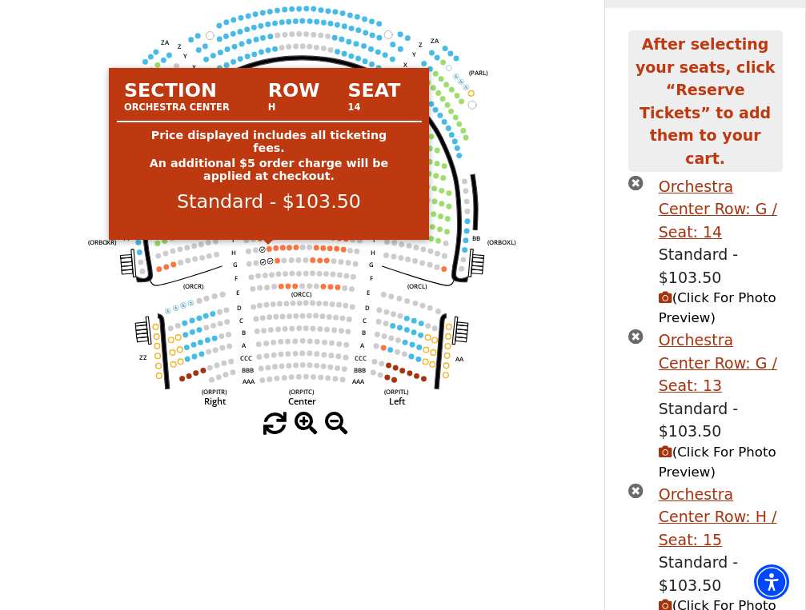
click at [270, 249] on circle at bounding box center [269, 249] width 6 height 6
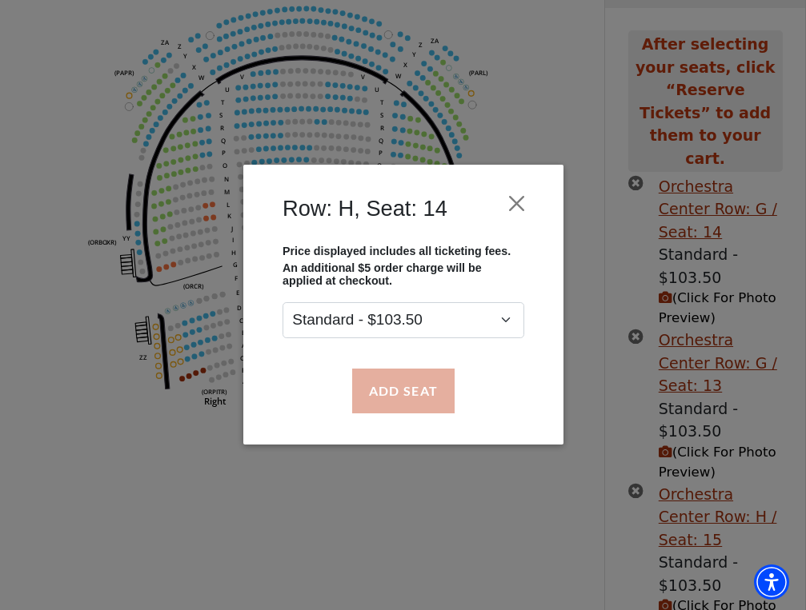
click at [424, 396] on button "Add Seat" at bounding box center [402, 391] width 102 height 45
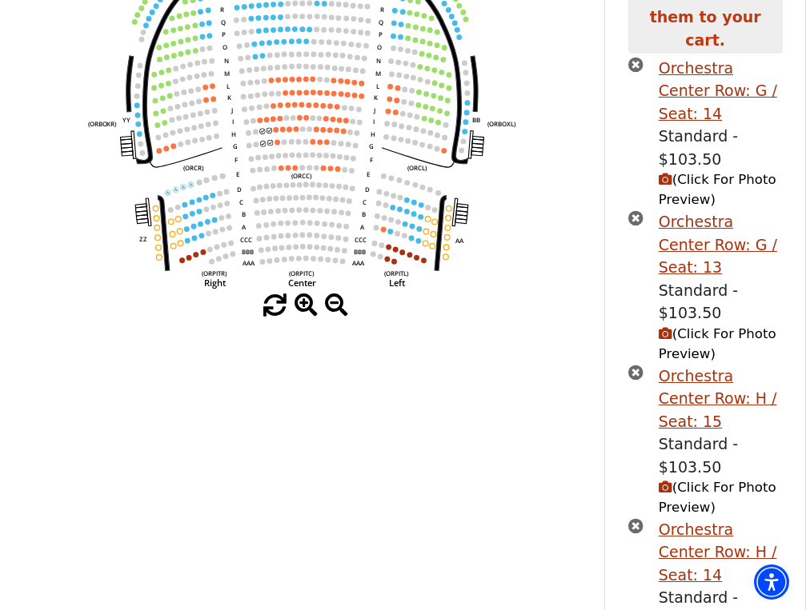
scroll to position [336, 0]
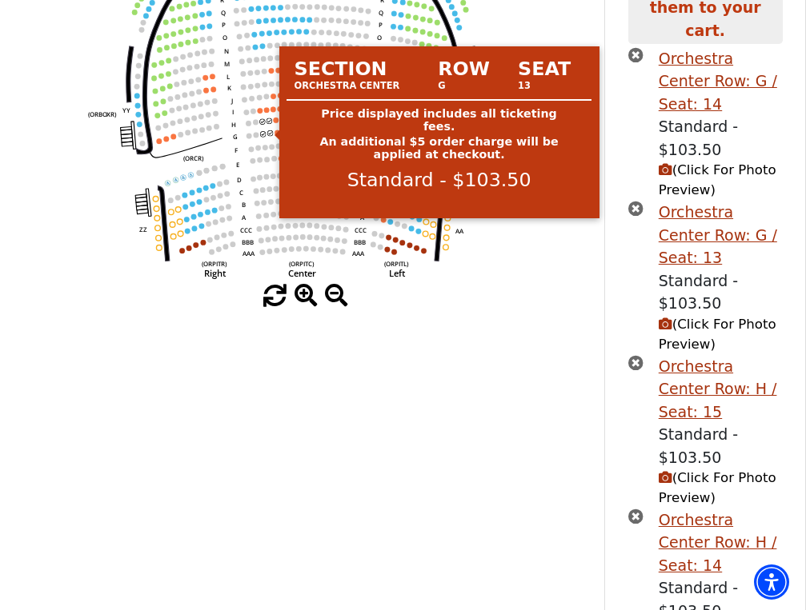
click at [271, 134] on circle at bounding box center [270, 133] width 6 height 6
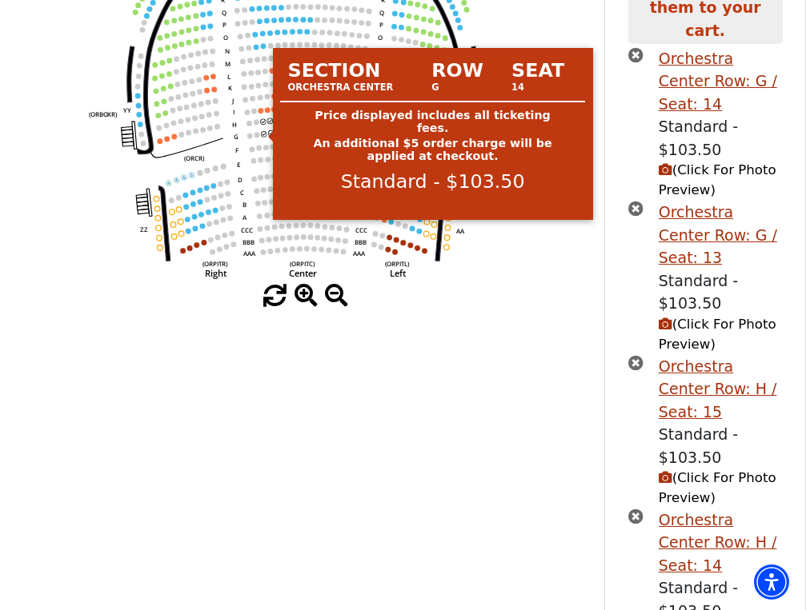
click at [265, 136] on circle at bounding box center [264, 135] width 6 height 6
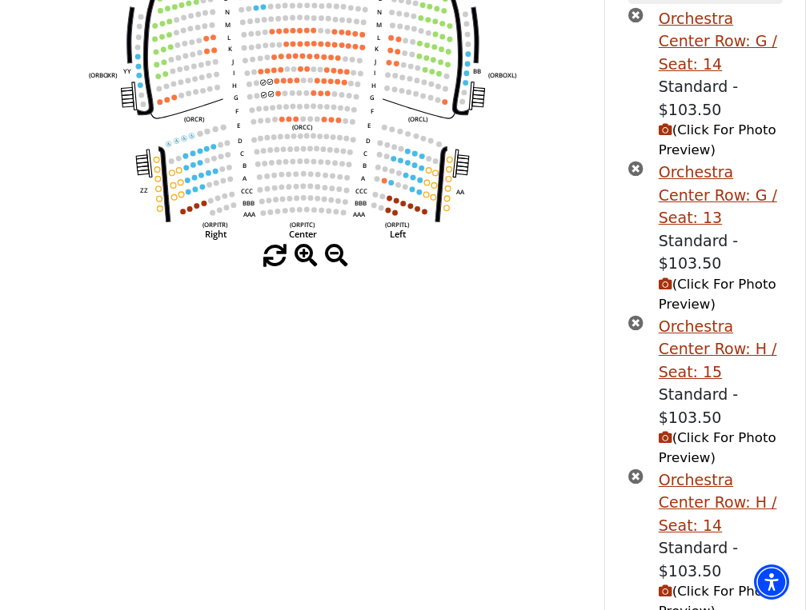
scroll to position [375, 0]
click at [638, 162] on icon "times-circle" at bounding box center [635, 169] width 15 height 15
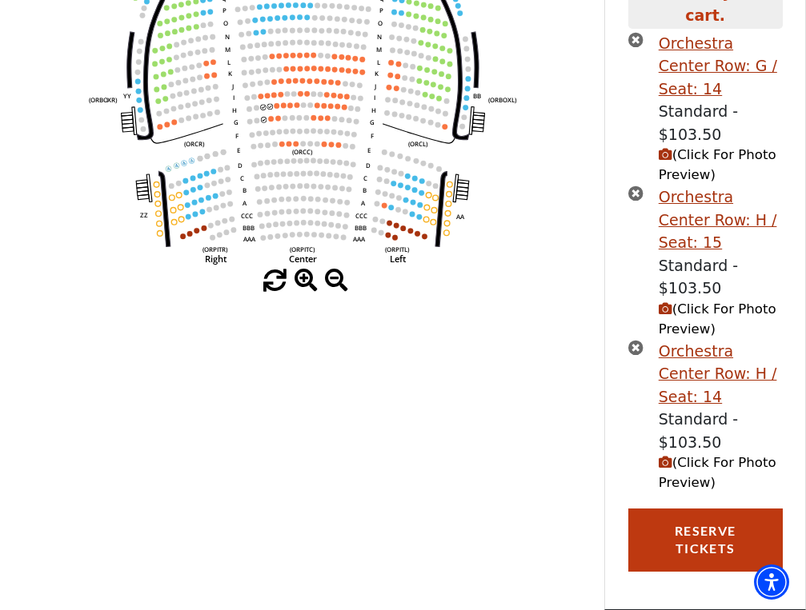
scroll to position [247, 0]
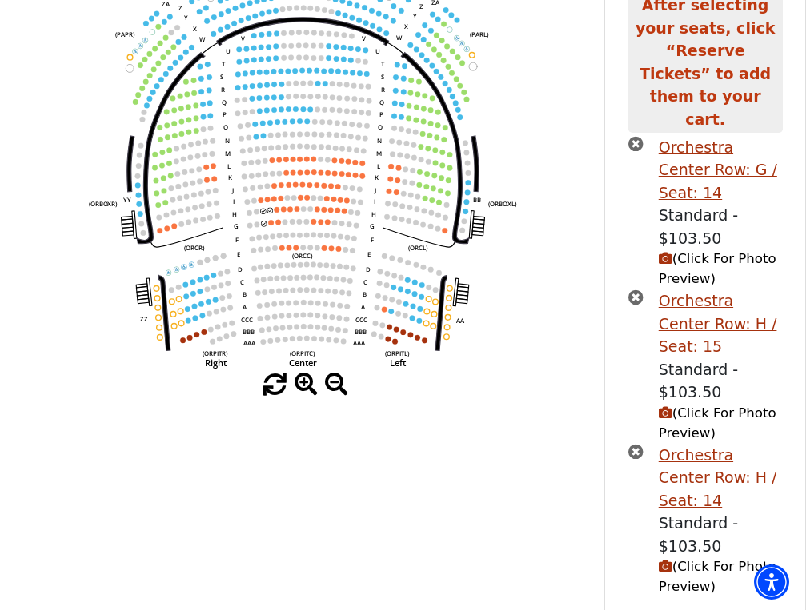
click at [636, 136] on icon "times-circle" at bounding box center [635, 143] width 15 height 15
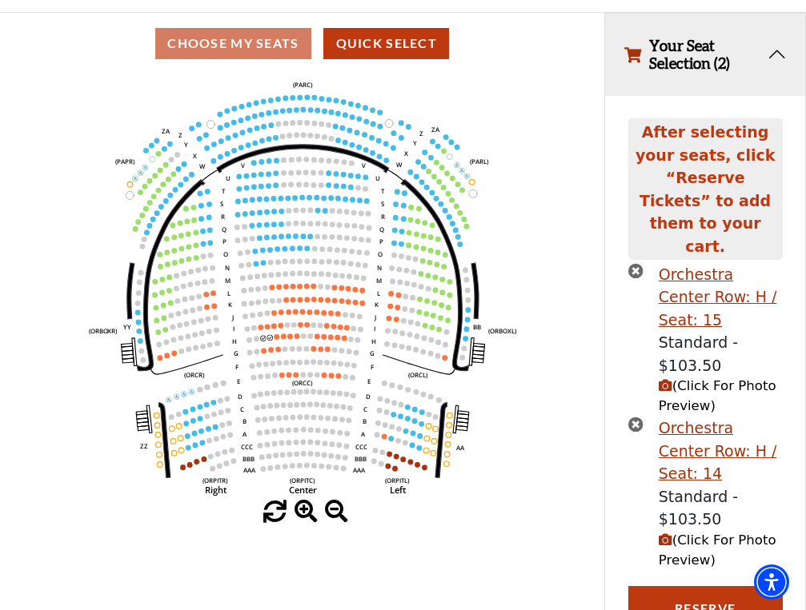
scroll to position [119, 0]
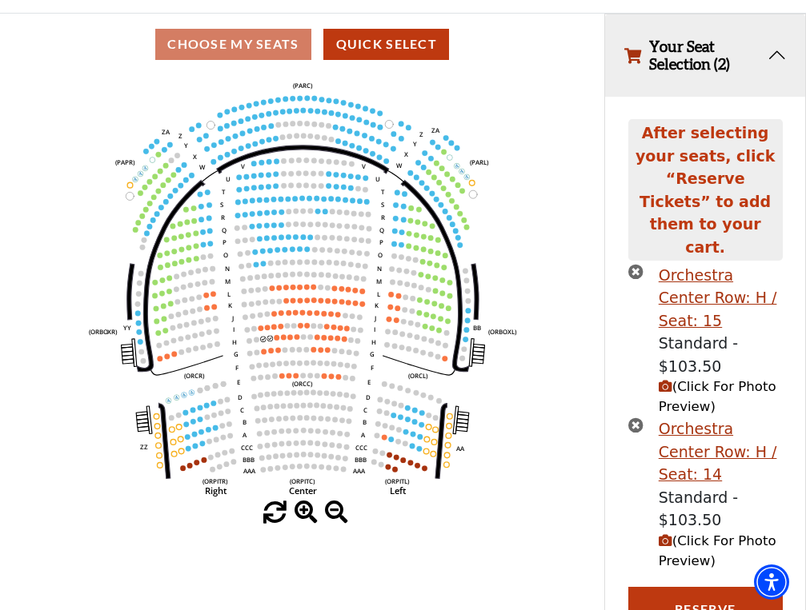
click at [713, 587] on button "Reserve Tickets" at bounding box center [705, 618] width 154 height 63
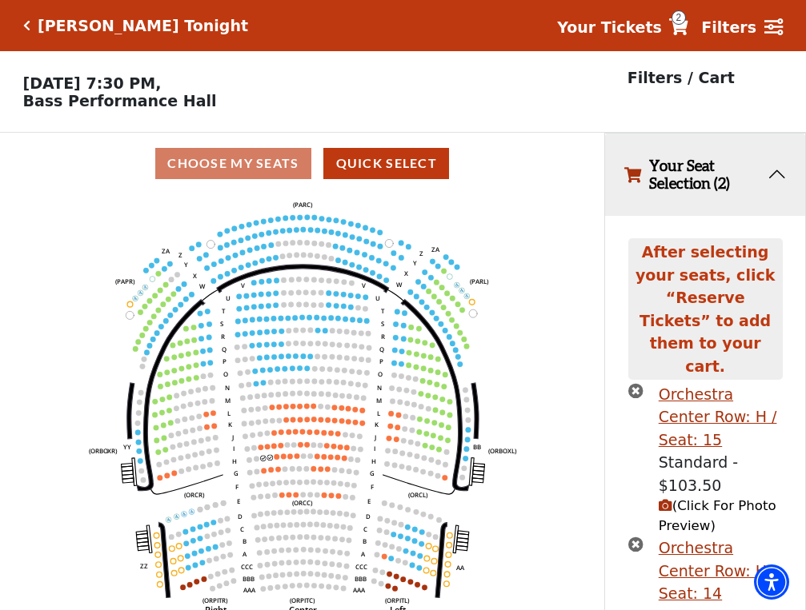
scroll to position [0, 0]
click at [686, 22] on span "2" at bounding box center [678, 17] width 14 height 14
click at [671, 166] on button "Your Seat Selection (2)" at bounding box center [705, 175] width 200 height 82
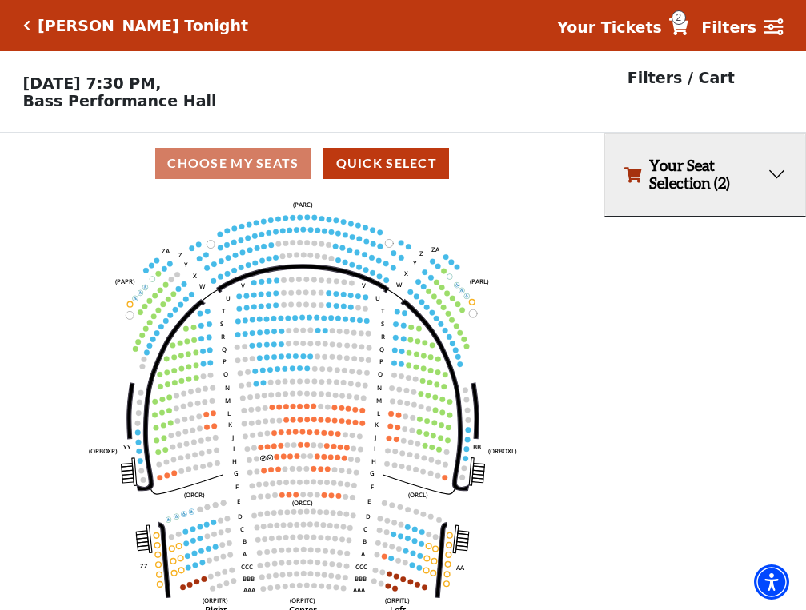
click at [671, 166] on button "Your Seat Selection (2)" at bounding box center [705, 175] width 200 height 82
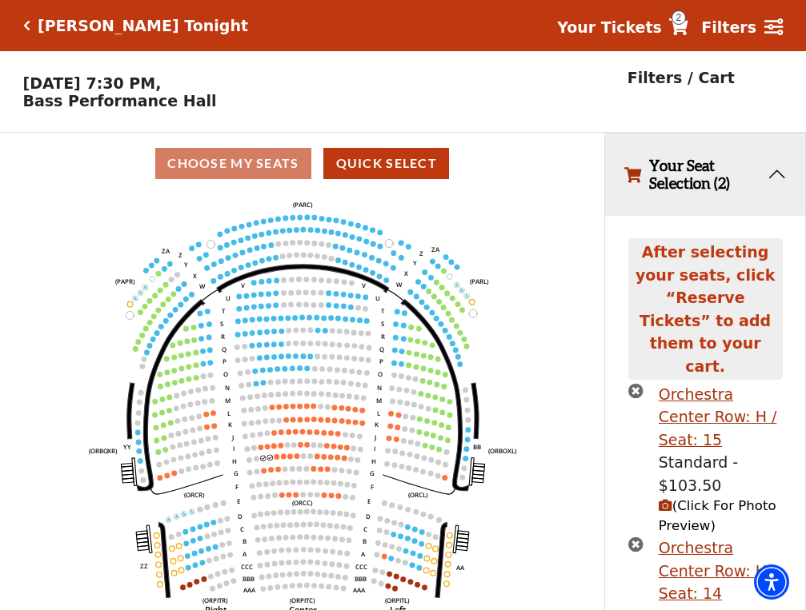
click at [642, 26] on strong "Your Tickets" at bounding box center [609, 27] width 105 height 18
click at [641, 27] on strong "Your Tickets" at bounding box center [609, 27] width 105 height 18
click at [688, 26] on icon at bounding box center [678, 26] width 19 height 17
click at [694, 79] on p "Filters / Cart" at bounding box center [680, 77] width 107 height 23
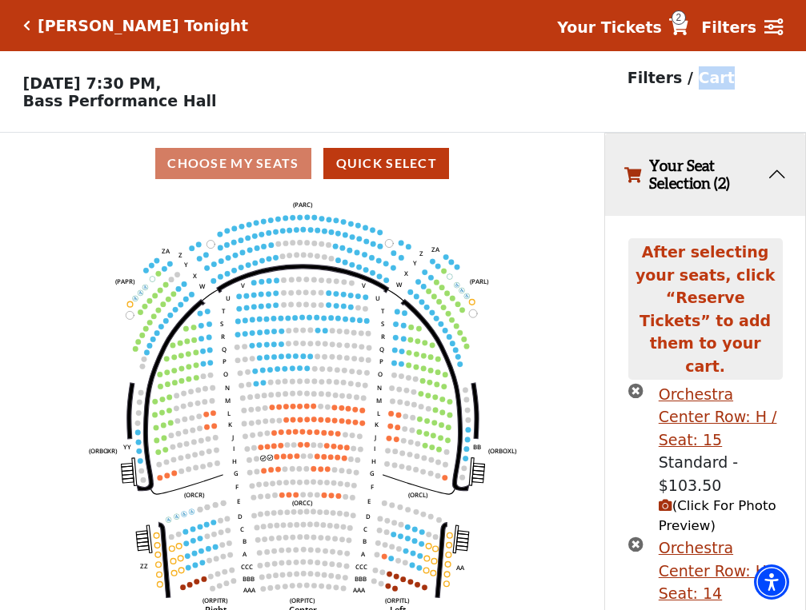
click at [694, 79] on p "Filters / Cart" at bounding box center [680, 77] width 107 height 23
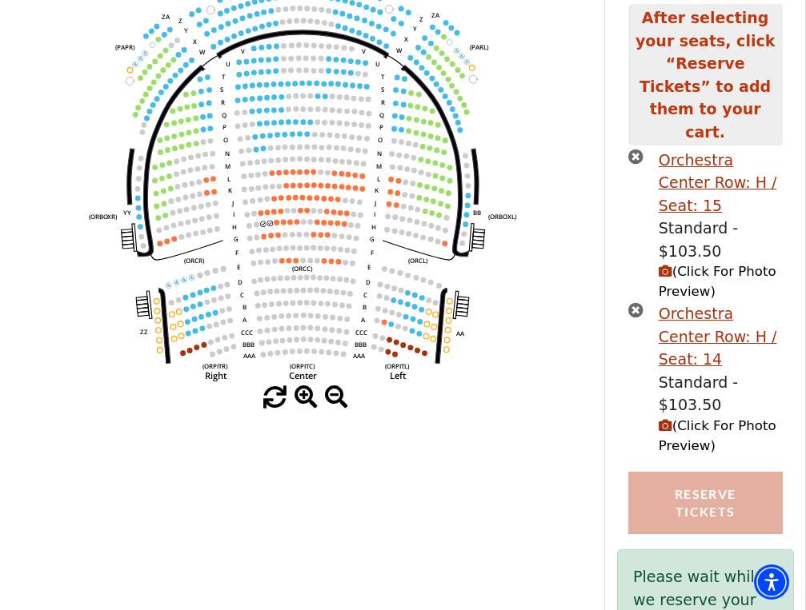
scroll to position [234, 0]
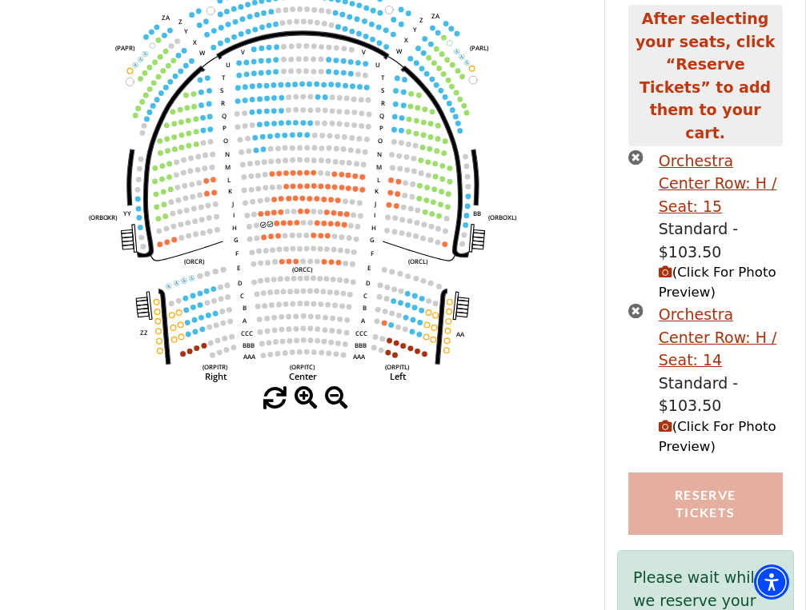
click at [702, 473] on button "Reserve Tickets" at bounding box center [705, 504] width 154 height 63
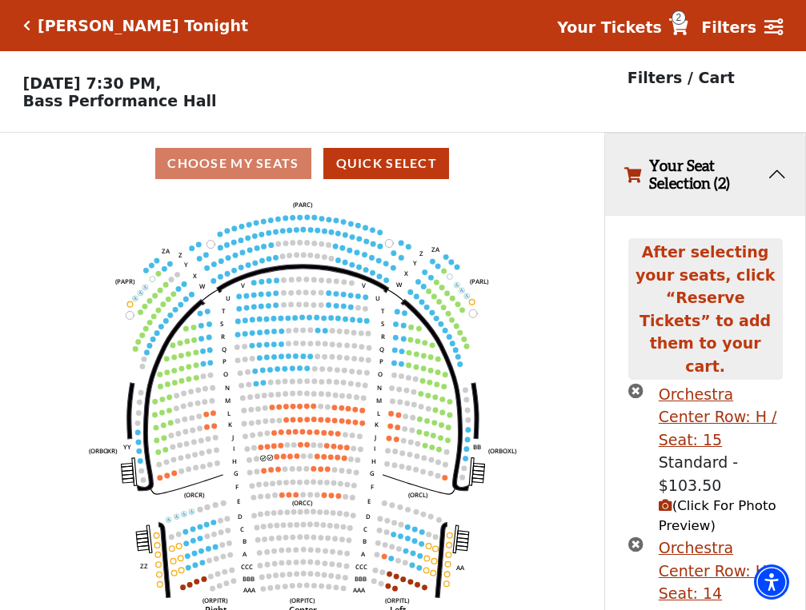
scroll to position [0, 0]
click at [723, 30] on strong "Filters" at bounding box center [728, 27] width 55 height 18
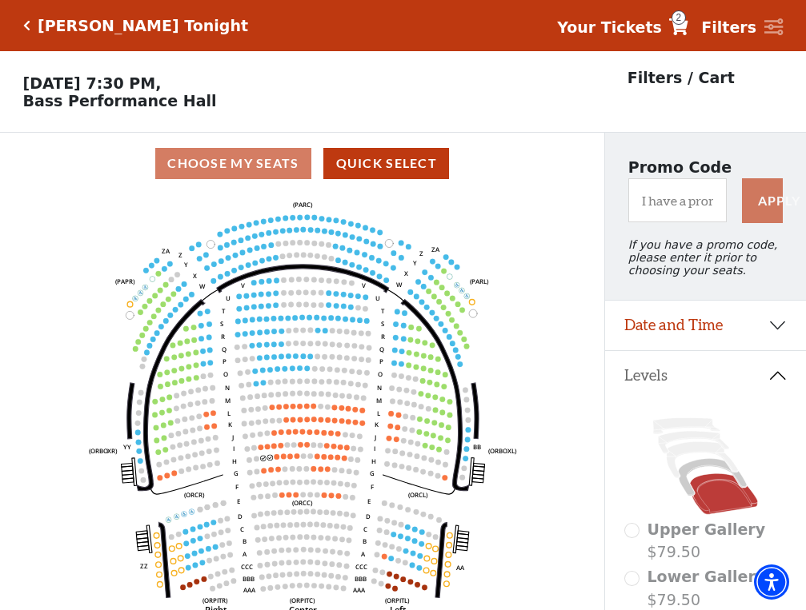
click at [721, 28] on strong "Filters" at bounding box center [728, 27] width 55 height 18
click at [634, 25] on strong "Your Tickets" at bounding box center [609, 27] width 105 height 18
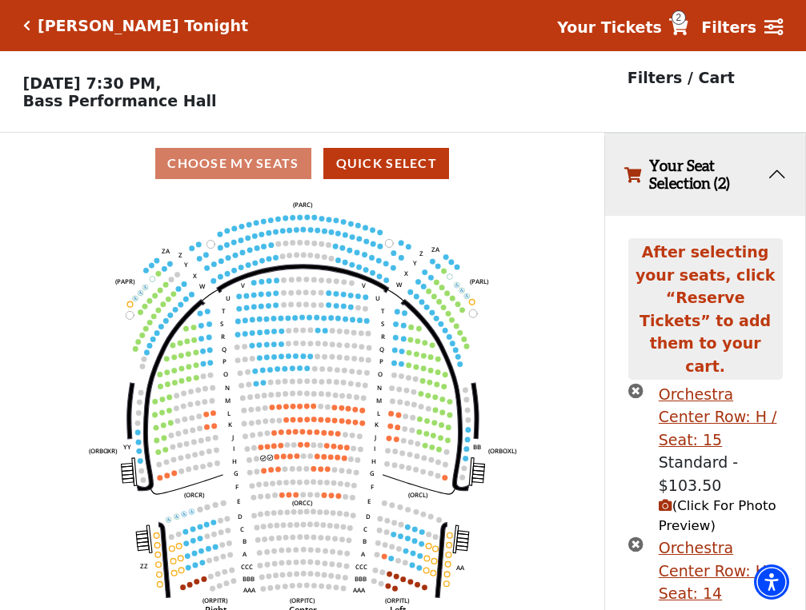
click at [685, 178] on button "Your Seat Selection (2)" at bounding box center [705, 175] width 200 height 82
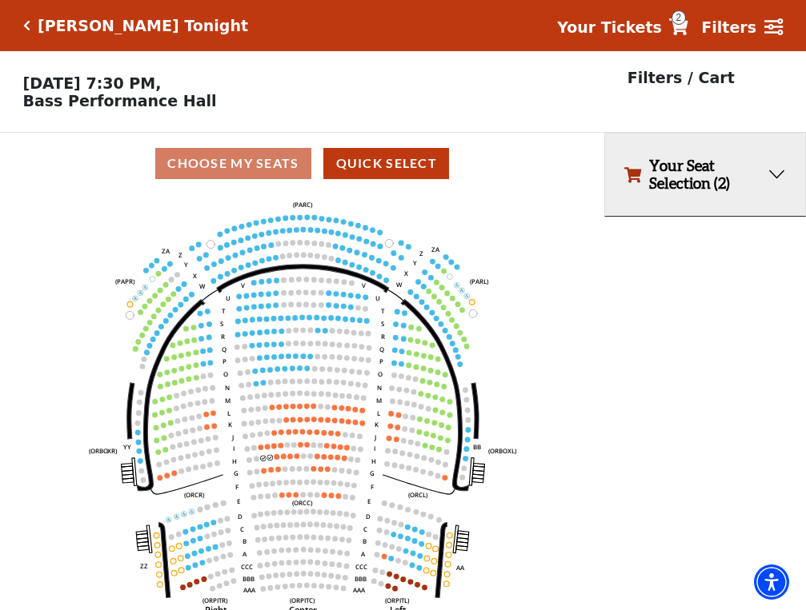
click at [685, 178] on button "Your Seat Selection (2)" at bounding box center [705, 175] width 200 height 82
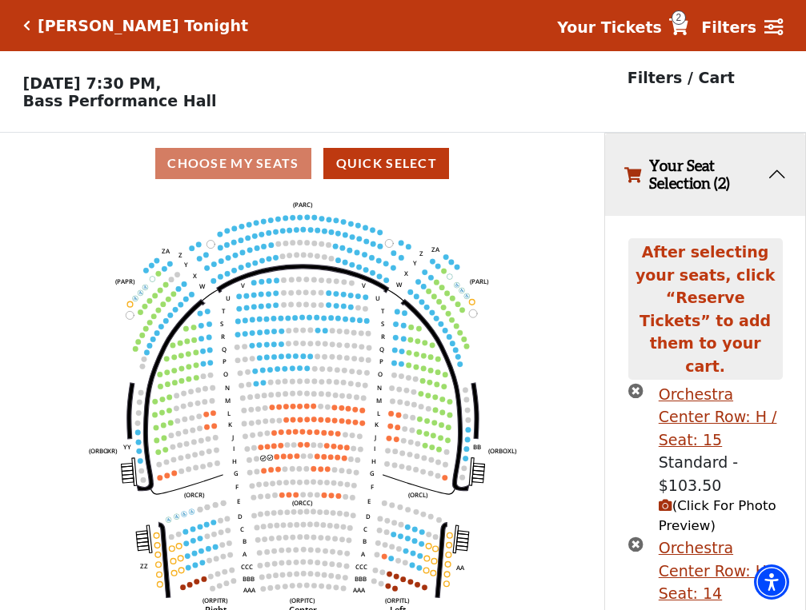
click at [685, 178] on button "Your Seat Selection (2)" at bounding box center [705, 175] width 200 height 82
click at [686, 17] on span "2" at bounding box center [678, 17] width 14 height 14
click at [686, 18] on span "2" at bounding box center [678, 17] width 14 height 14
click at [688, 25] on icon at bounding box center [678, 26] width 19 height 17
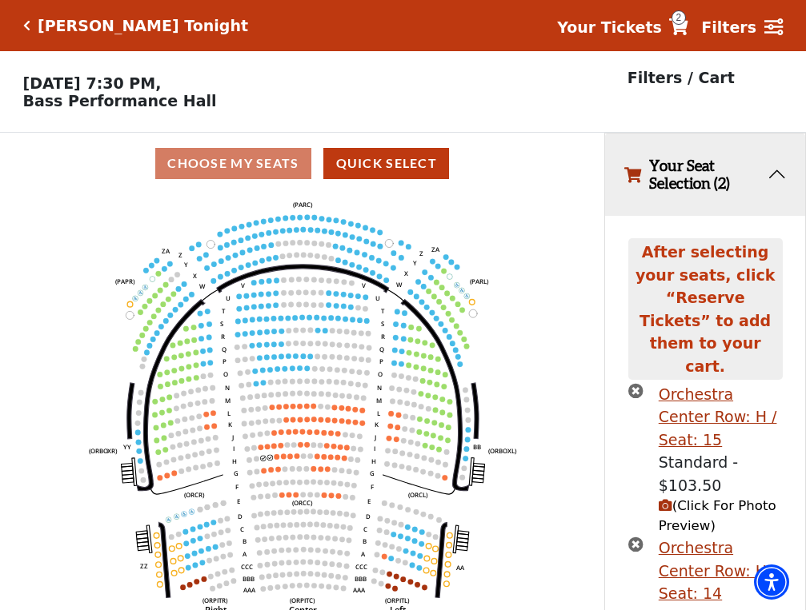
click at [688, 25] on icon at bounding box center [678, 26] width 19 height 17
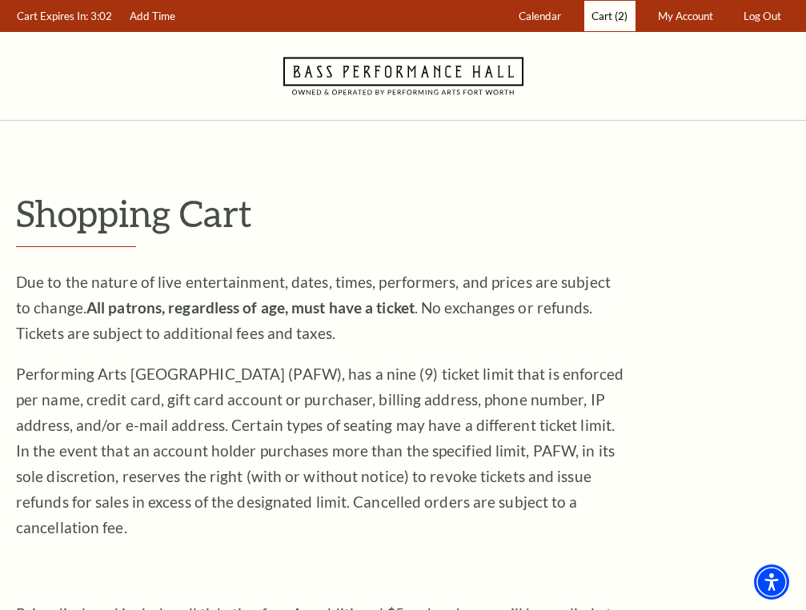
click at [598, 14] on span "Cart" at bounding box center [601, 16] width 21 height 13
click at [614, 16] on span "(2)" at bounding box center [620, 16] width 13 height 13
